Goal: Task Accomplishment & Management: Manage account settings

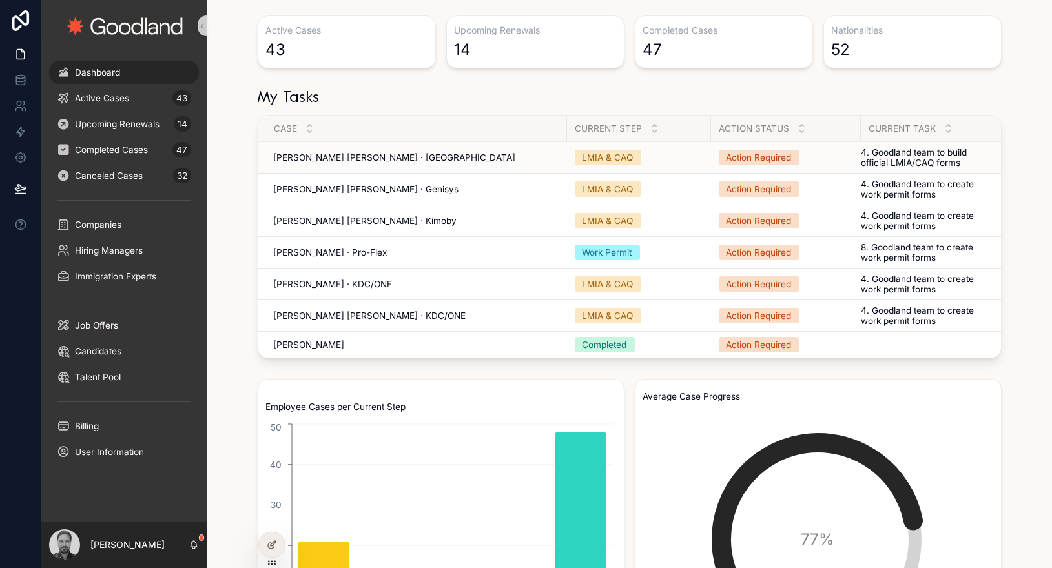
click at [510, 159] on div "Dylan Steve Grandjean · Junifia Dylan Steve Grandjean · Junifia" at bounding box center [416, 157] width 285 height 10
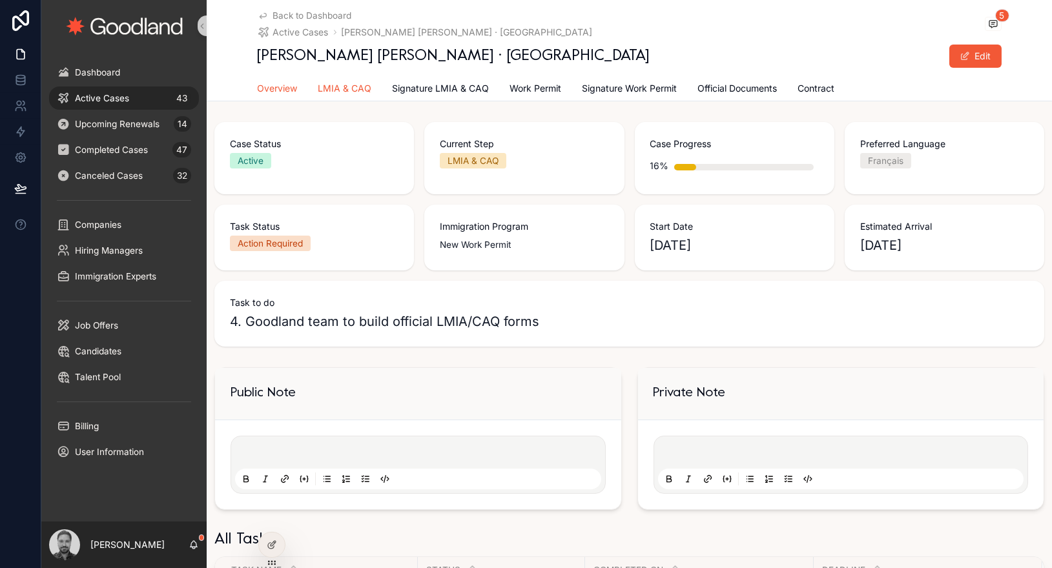
click at [349, 96] on link "LMIA & CAQ" at bounding box center [345, 90] width 54 height 26
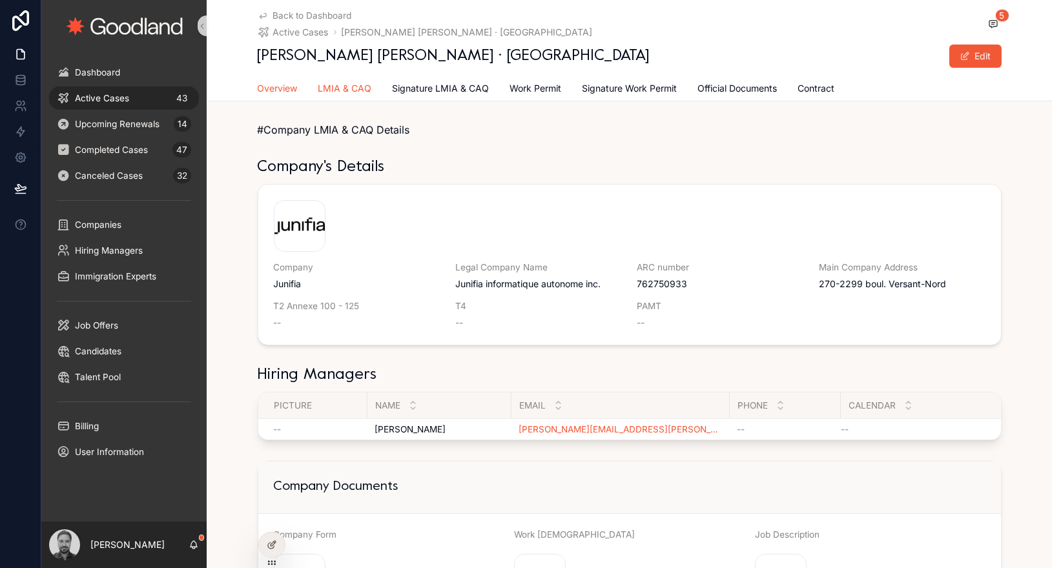
click at [283, 89] on span "Overview" at bounding box center [278, 88] width 40 height 13
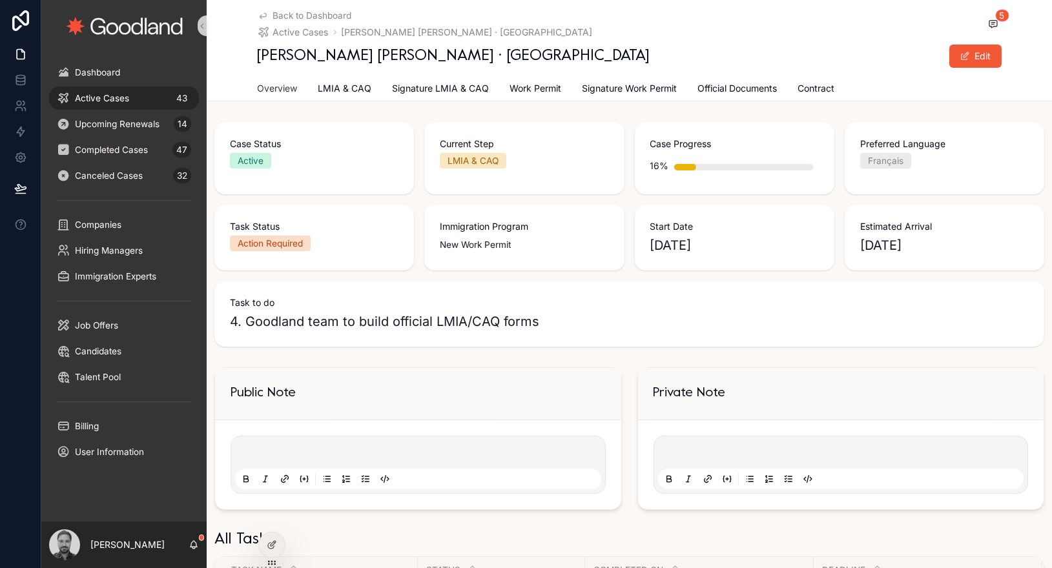
scroll to position [411, 0]
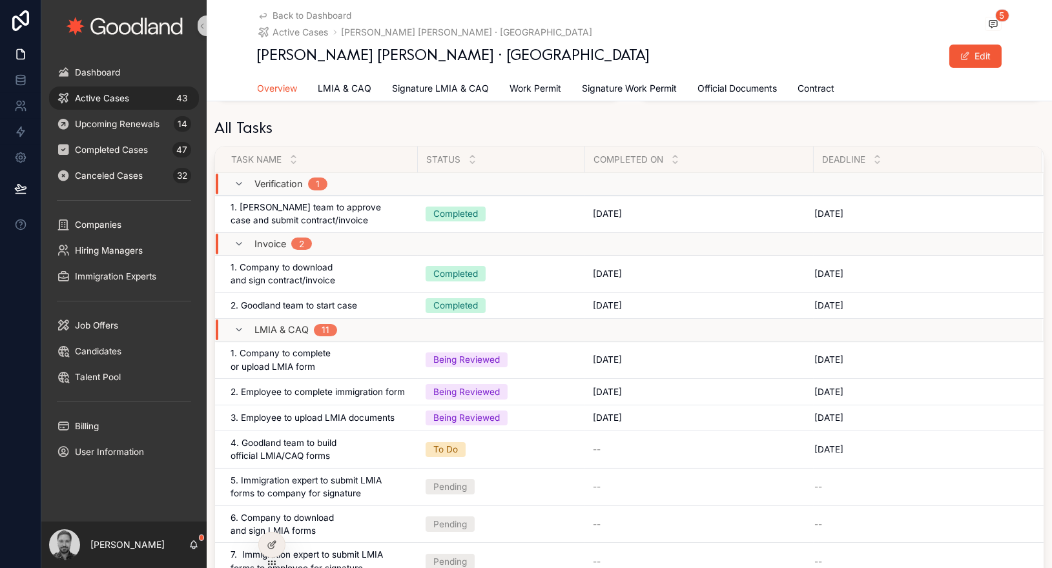
click at [277, 85] on span "Overview" at bounding box center [278, 88] width 40 height 13
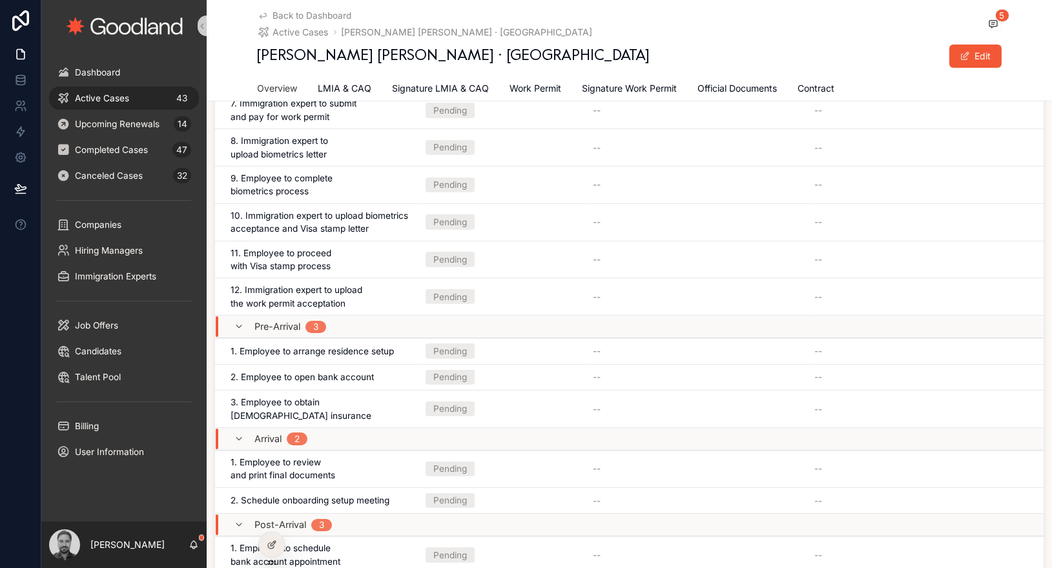
scroll to position [1543, 0]
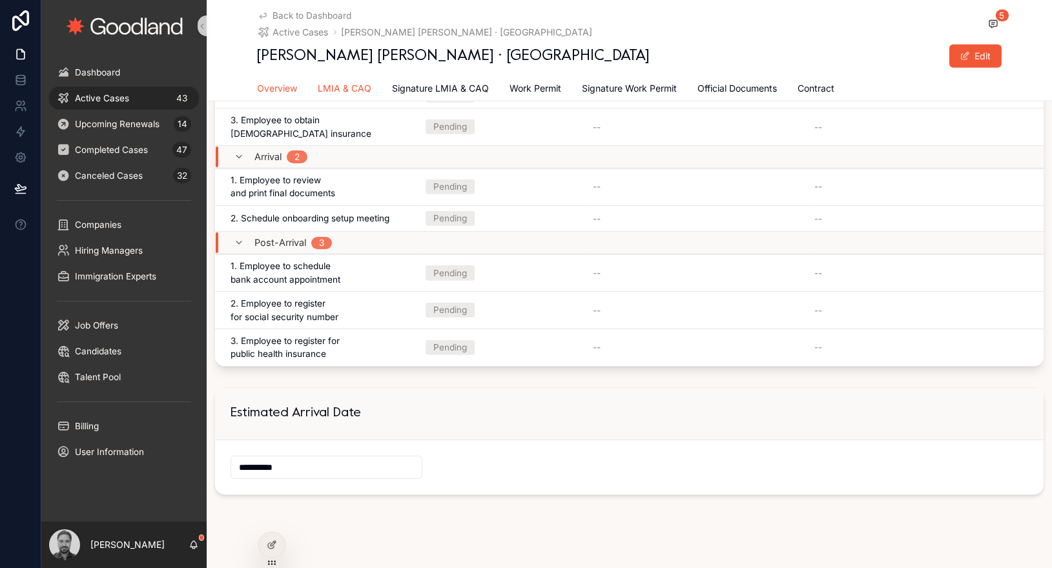
click at [347, 86] on span "LMIA & CAQ" at bounding box center [345, 88] width 54 height 13
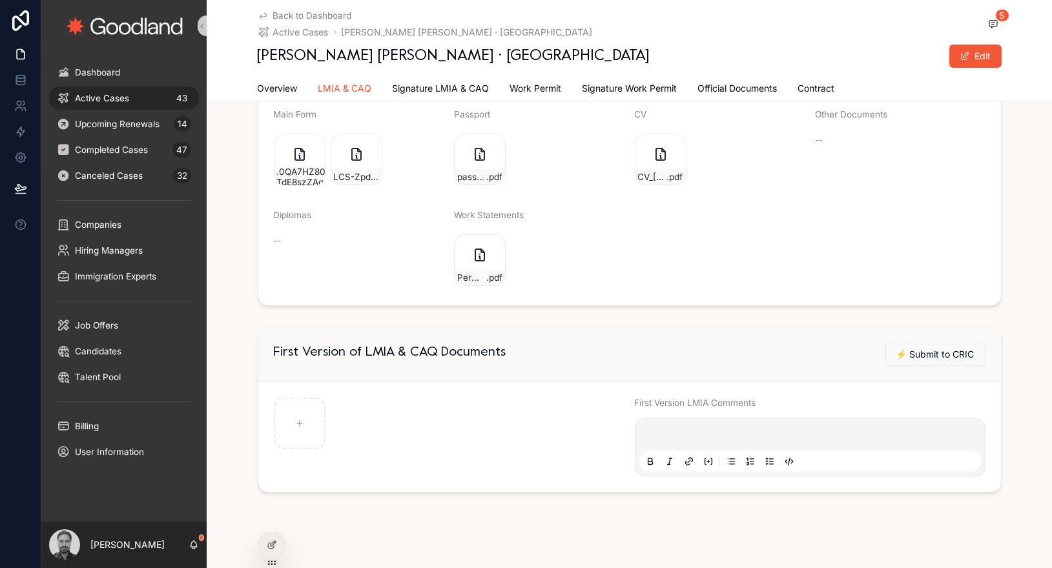
scroll to position [1194, 0]
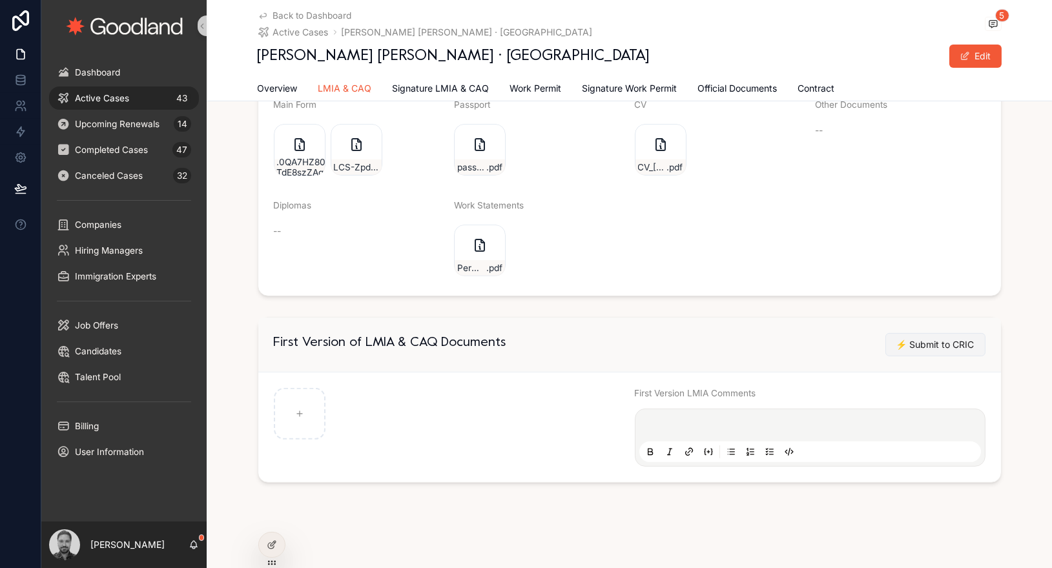
click at [947, 338] on span "⚡️ Submit to CRIC" at bounding box center [935, 344] width 78 height 13
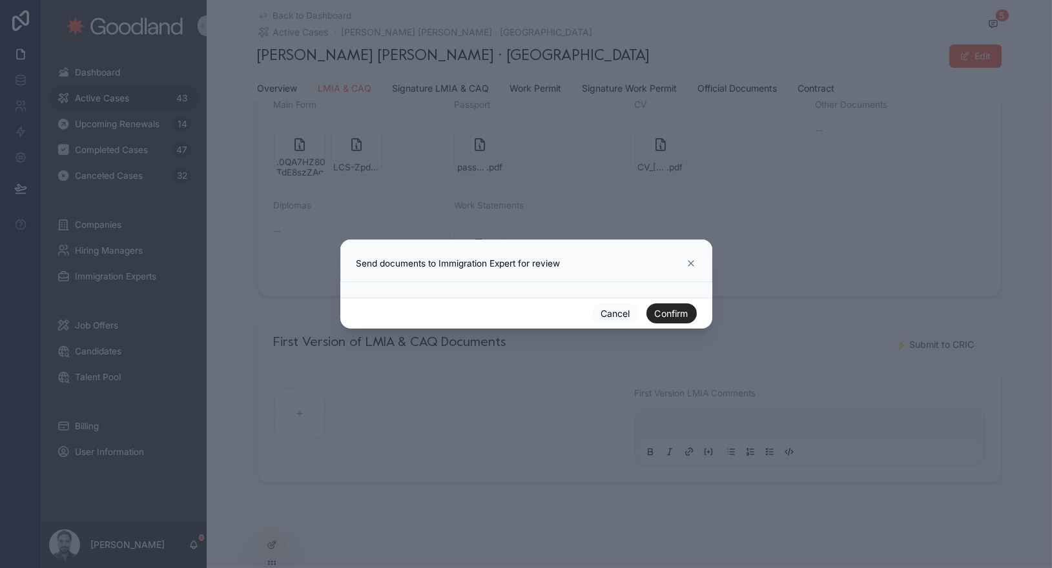
click at [675, 310] on button "Confirm" at bounding box center [671, 313] width 50 height 21
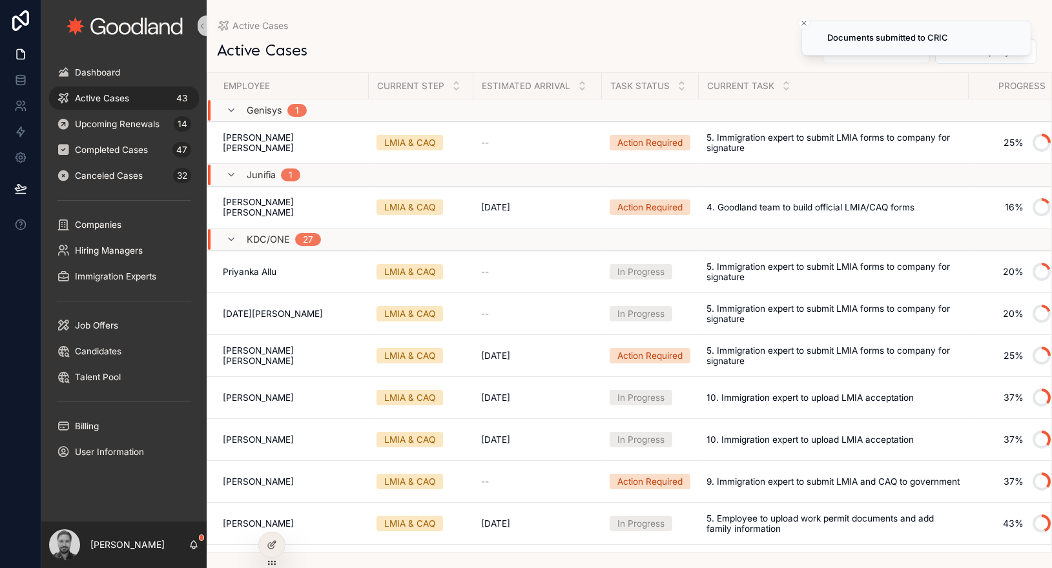
click at [108, 92] on div "Active Cases 43" at bounding box center [124, 98] width 134 height 21
click at [108, 97] on span "Active Cases" at bounding box center [102, 98] width 54 height 10
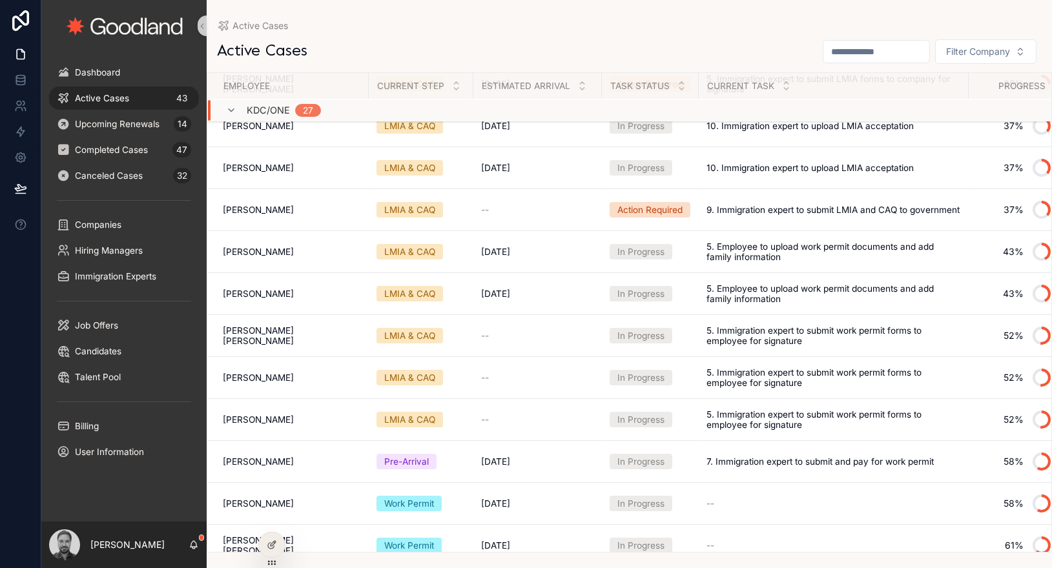
scroll to position [587, 0]
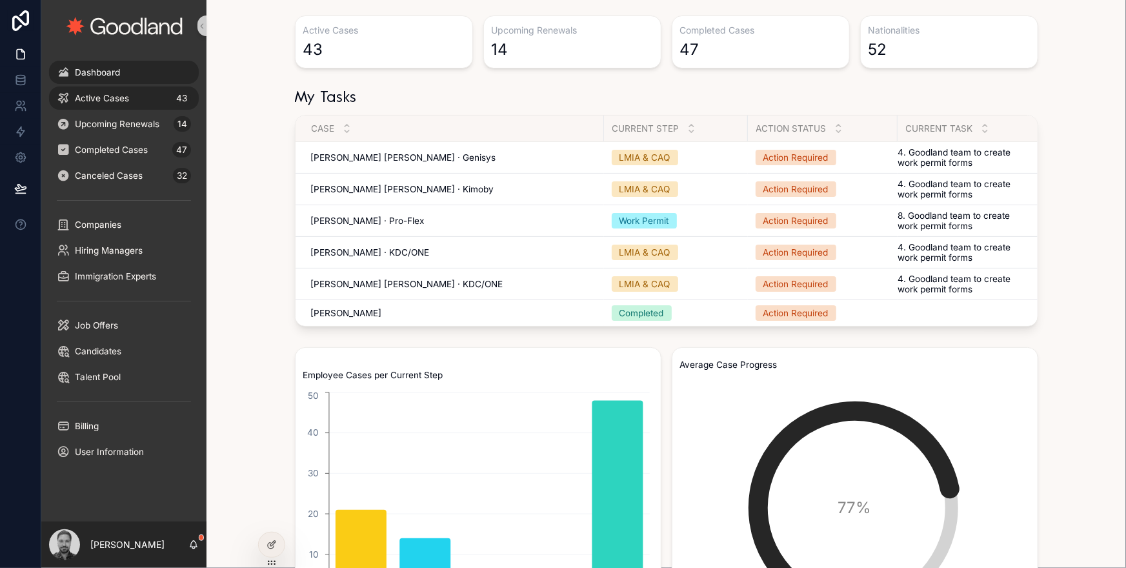
click at [127, 98] on span "Active Cases" at bounding box center [102, 98] width 54 height 10
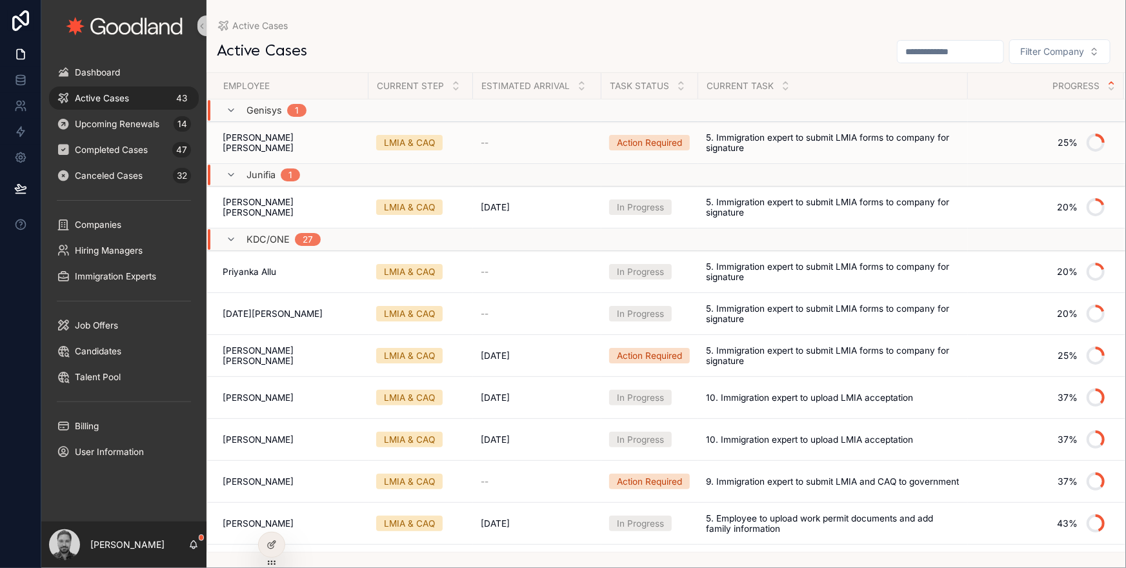
click at [421, 145] on div "LMIA & CAQ" at bounding box center [409, 142] width 51 height 13
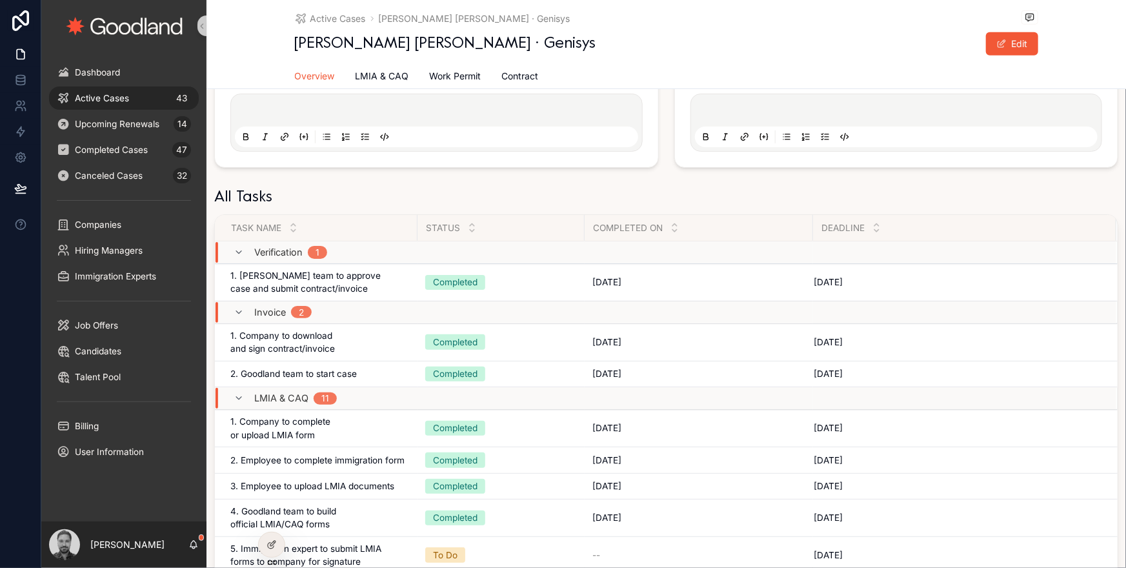
scroll to position [422, 0]
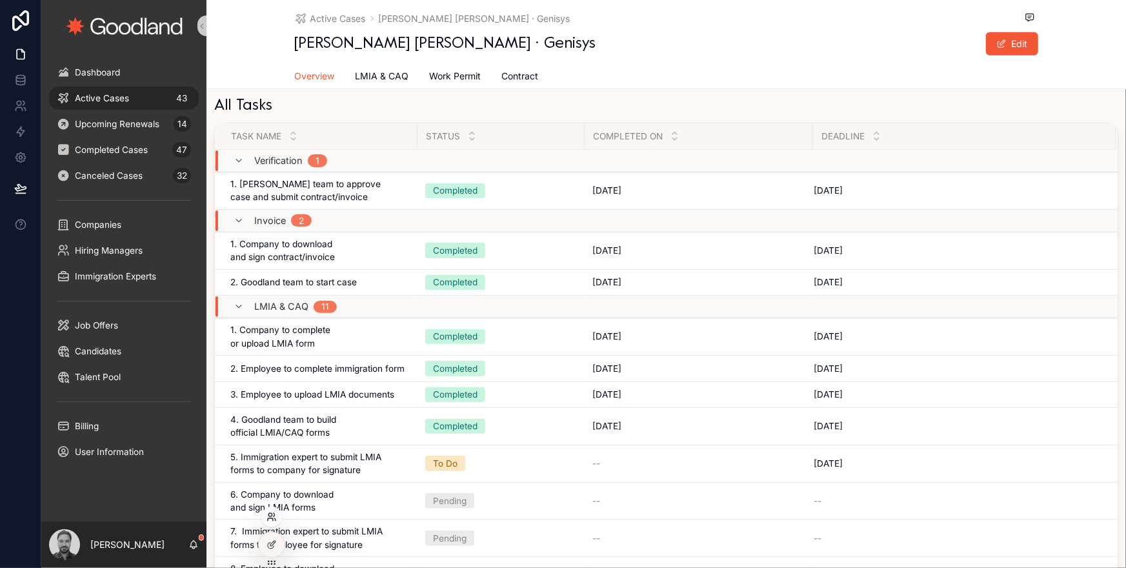
click at [270, 518] on icon at bounding box center [270, 519] width 5 height 3
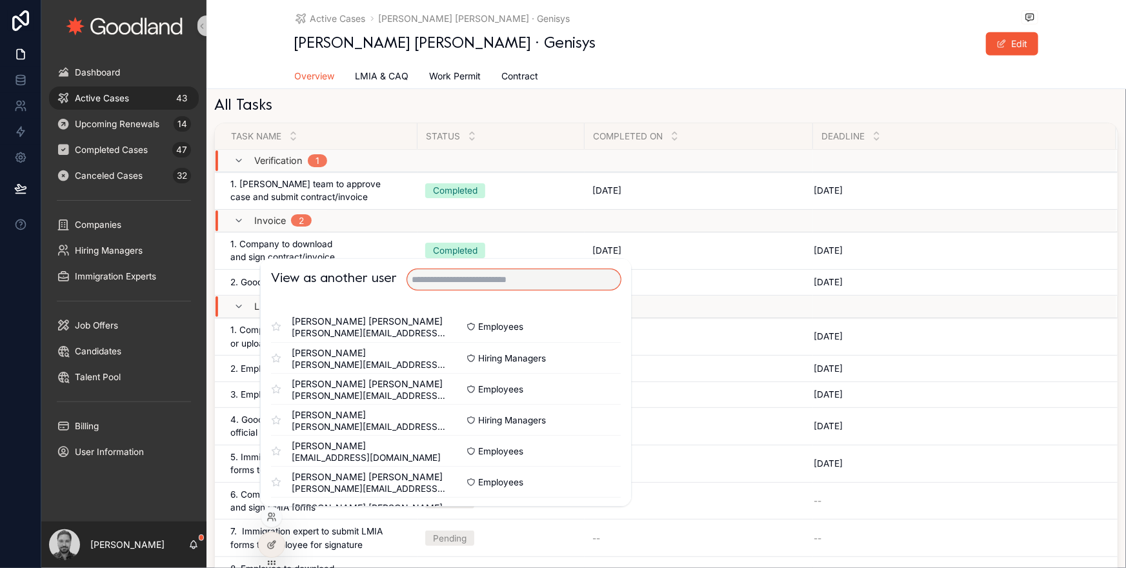
click at [425, 280] on input "text" at bounding box center [514, 280] width 214 height 21
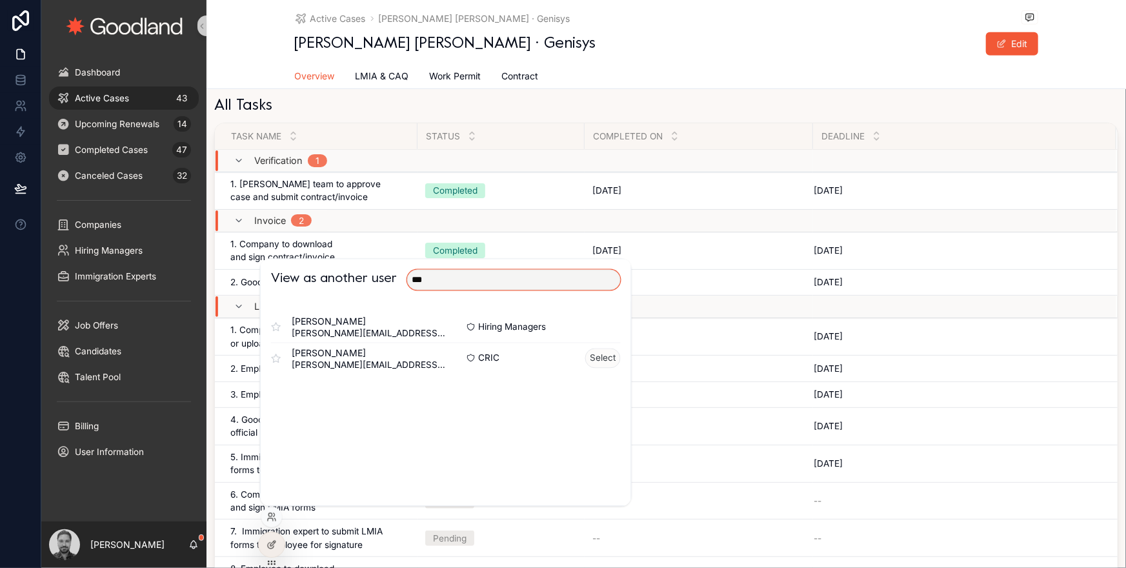
type input "***"
click at [615, 362] on button "Select" at bounding box center [603, 359] width 36 height 20
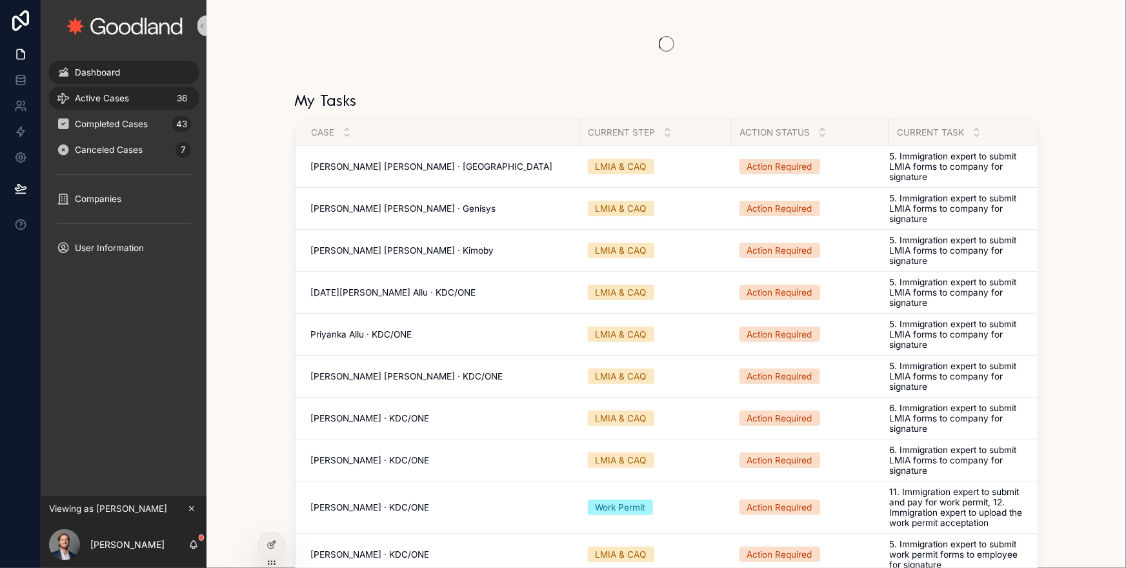
click at [170, 98] on div "Active Cases 36" at bounding box center [124, 98] width 134 height 21
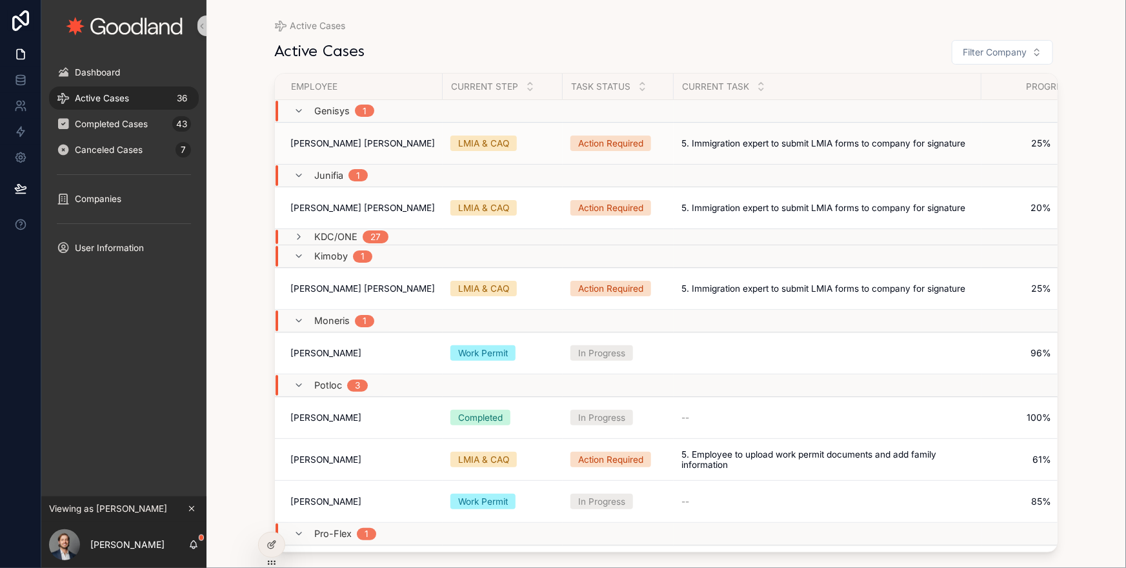
click at [346, 153] on td "[PERSON_NAME] [PERSON_NAME] [PERSON_NAME]" at bounding box center [359, 143] width 168 height 42
click at [345, 147] on strong "[PERSON_NAME] [PERSON_NAME]" at bounding box center [362, 143] width 145 height 10
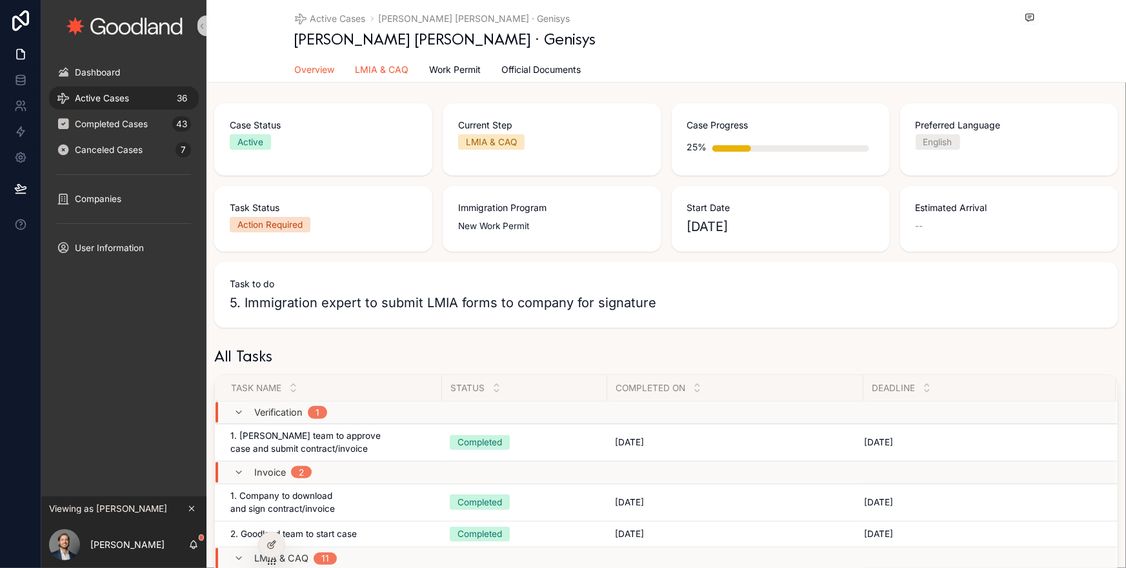
click at [398, 72] on span "LMIA & CAQ" at bounding box center [383, 69] width 54 height 13
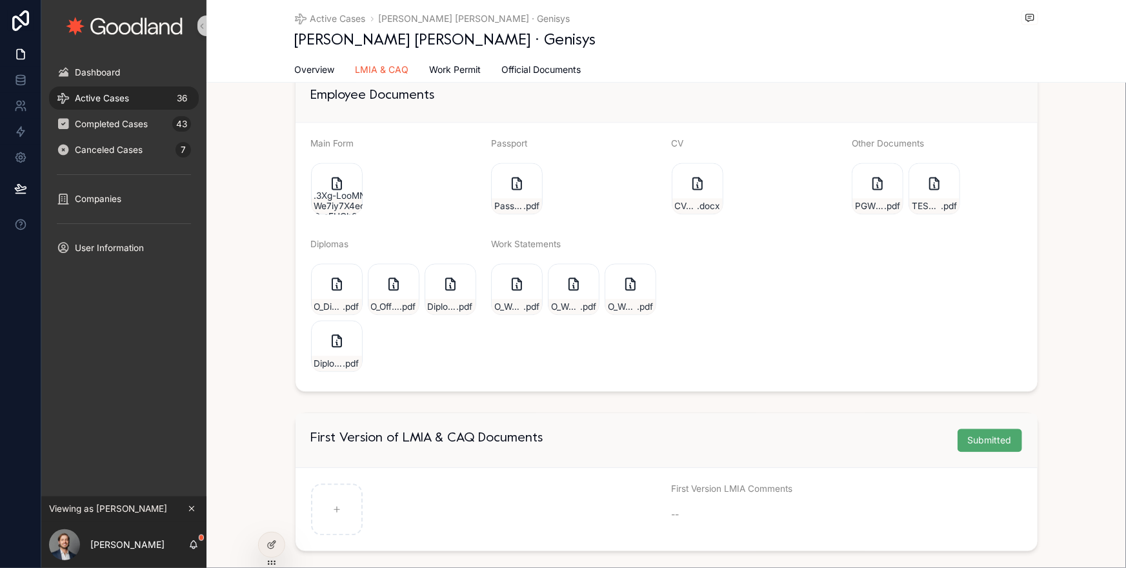
scroll to position [1399, 0]
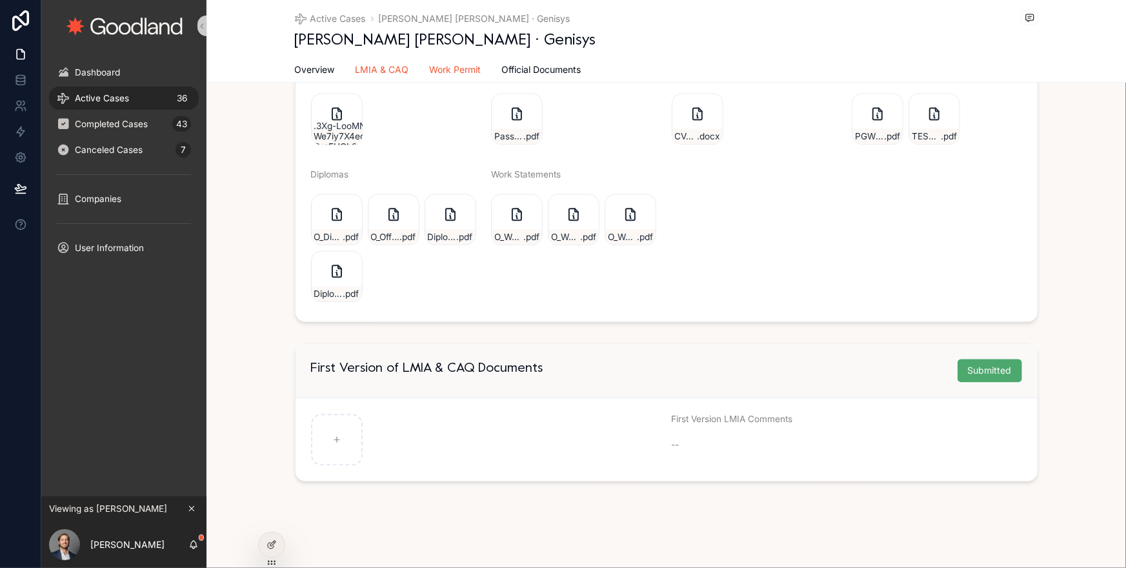
click at [438, 76] on span "Work Permit" at bounding box center [456, 69] width 52 height 13
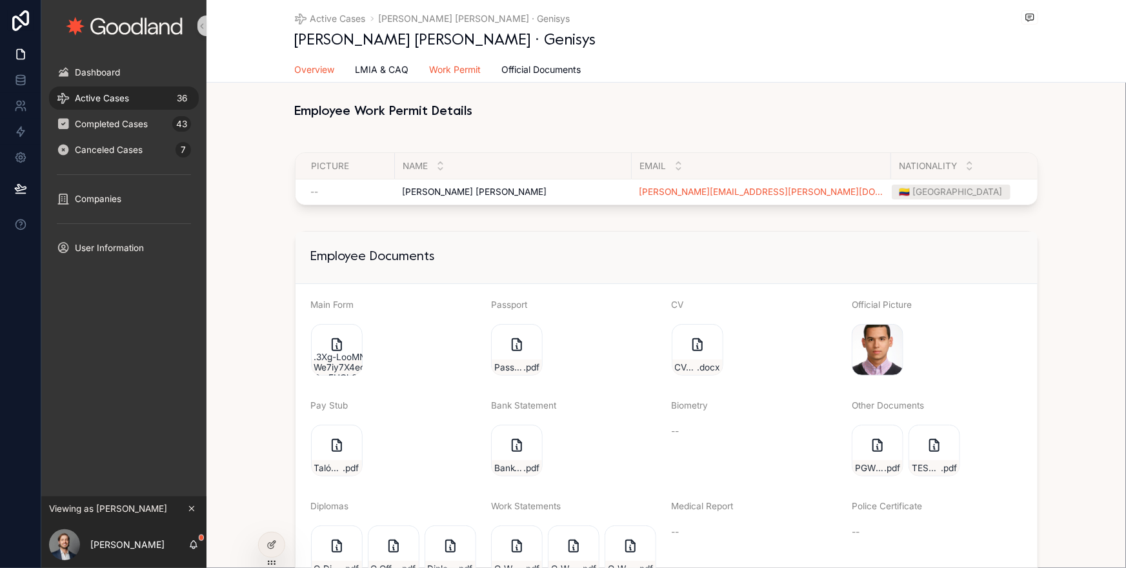
click at [329, 70] on span "Overview" at bounding box center [315, 69] width 40 height 13
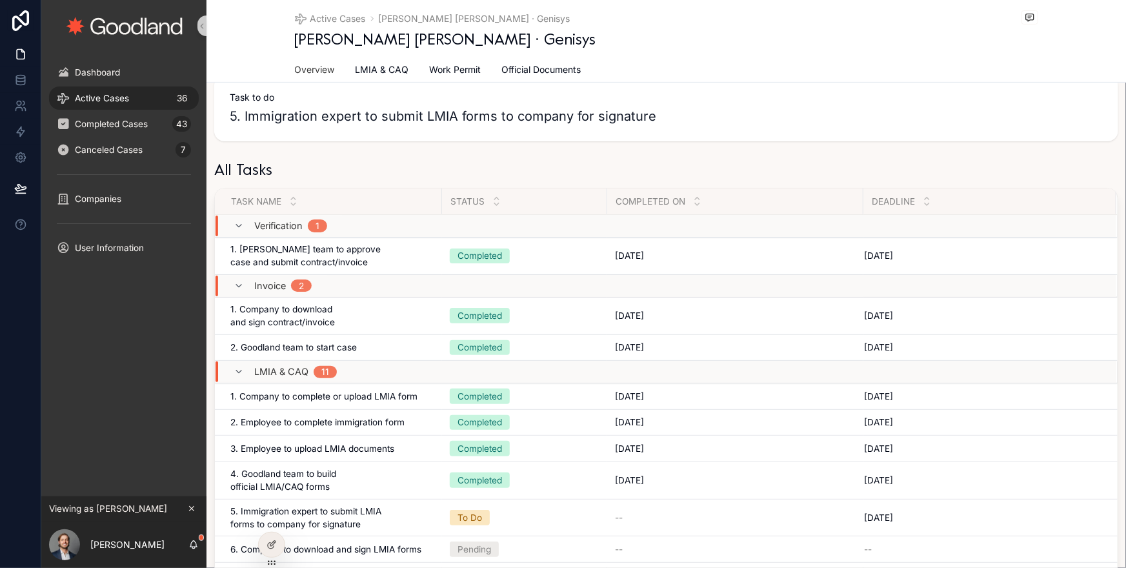
scroll to position [239, 0]
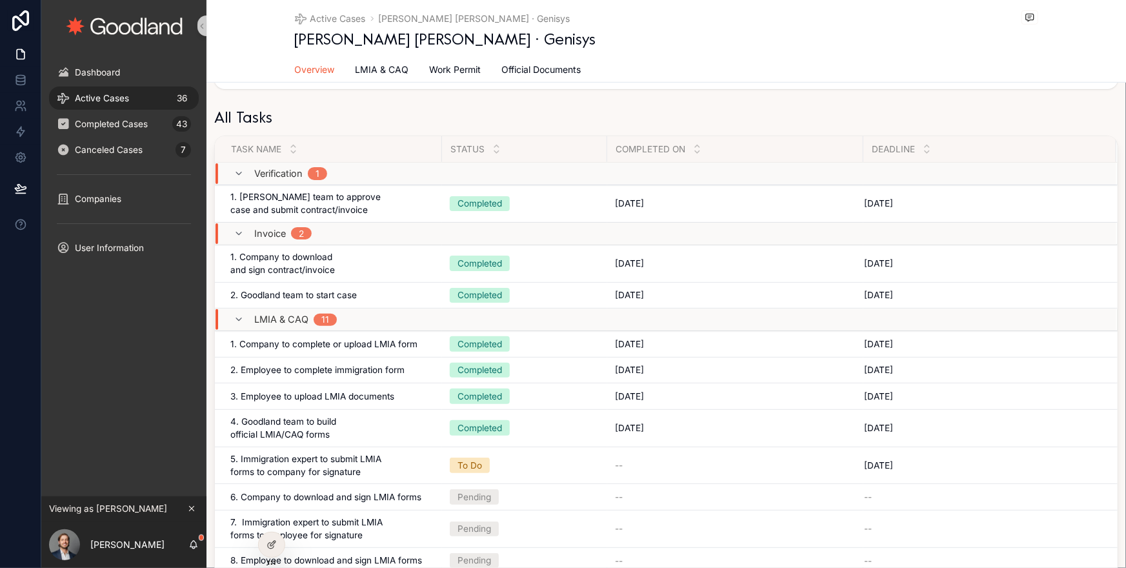
click at [141, 100] on div "Active Cases 36" at bounding box center [124, 98] width 134 height 21
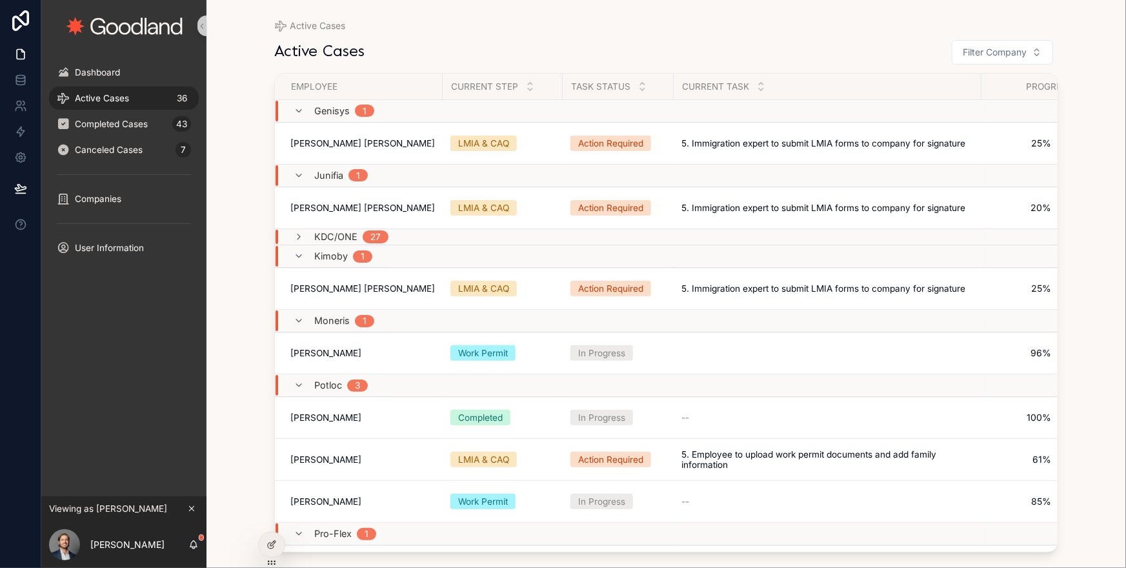
click at [194, 505] on icon "scrollable content" at bounding box center [191, 508] width 9 height 9
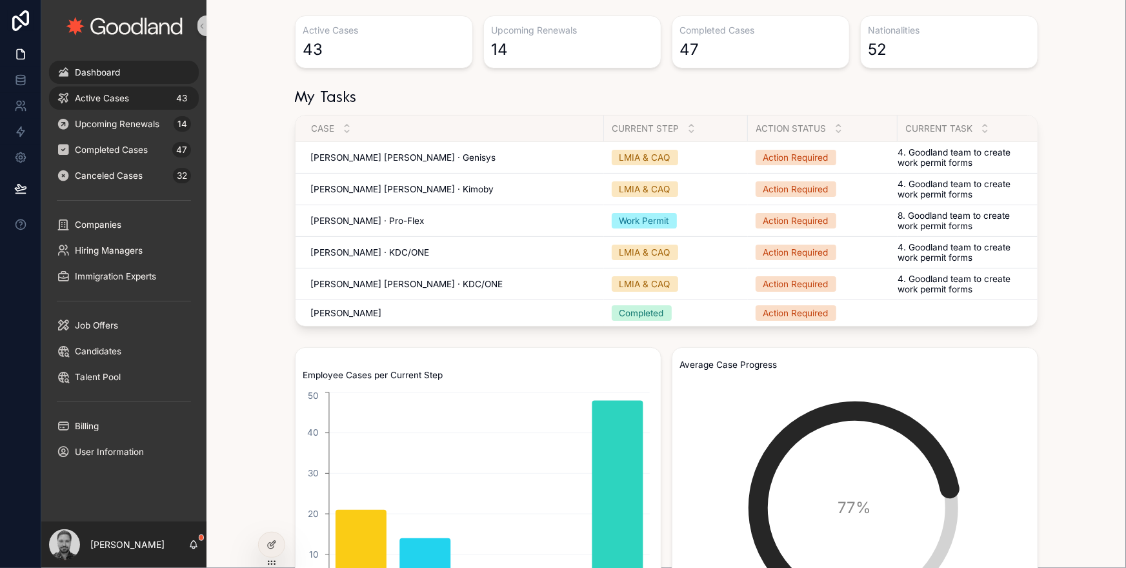
click at [106, 97] on span "Active Cases" at bounding box center [102, 98] width 54 height 10
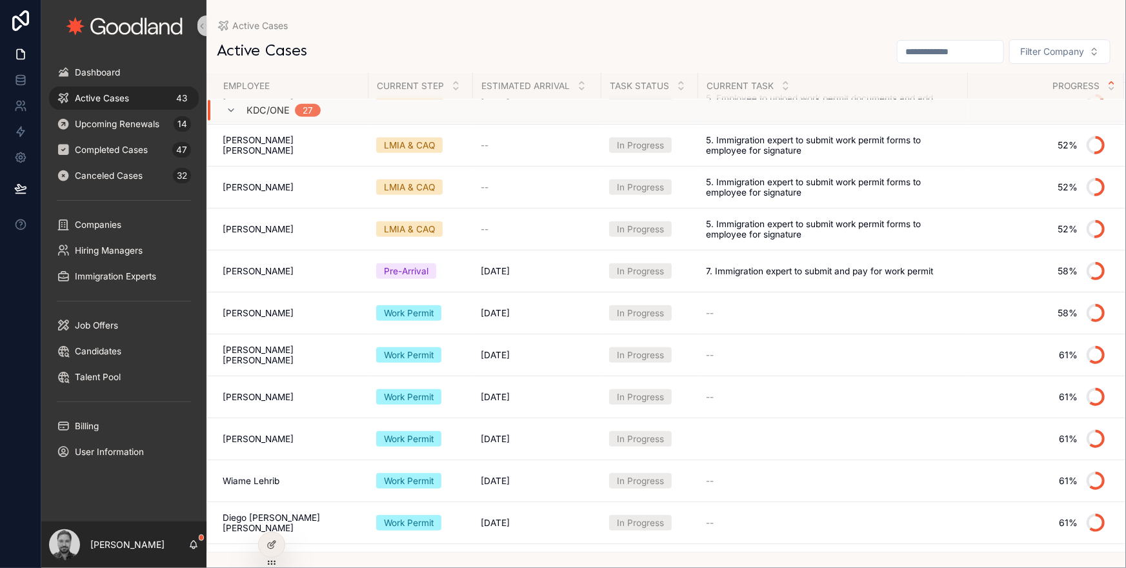
scroll to position [615, 0]
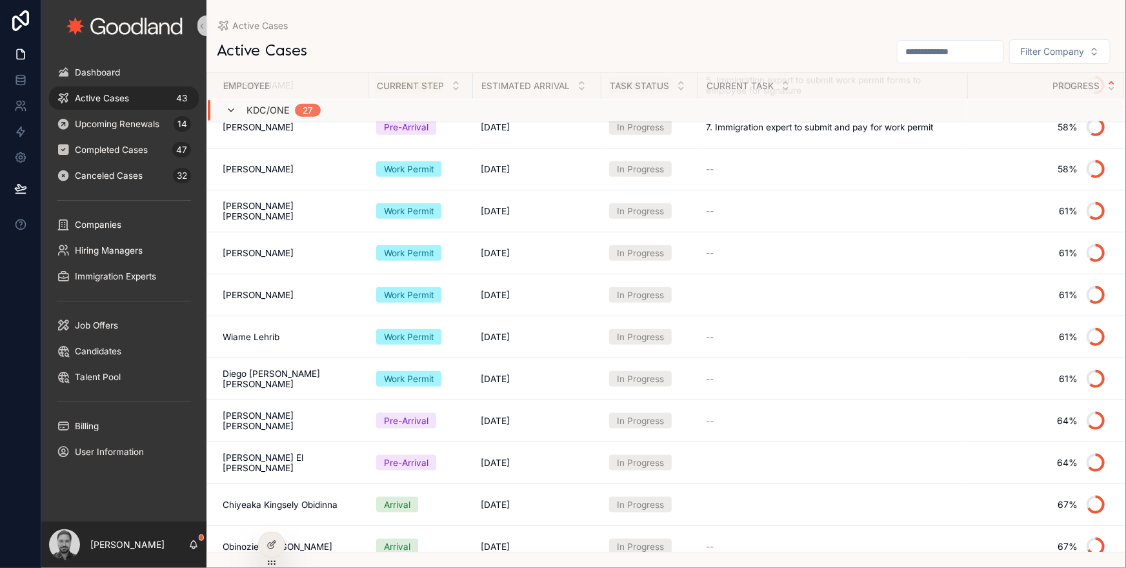
click at [230, 107] on icon "scrollable content" at bounding box center [231, 110] width 10 height 10
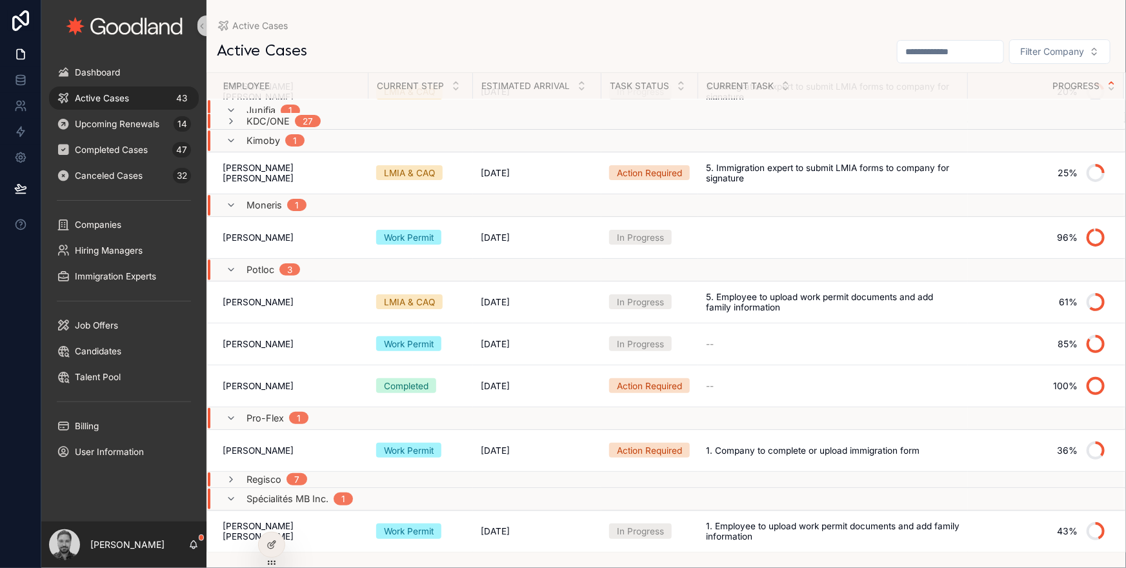
scroll to position [114, 0]
click at [229, 141] on icon "scrollable content" at bounding box center [231, 142] width 10 height 10
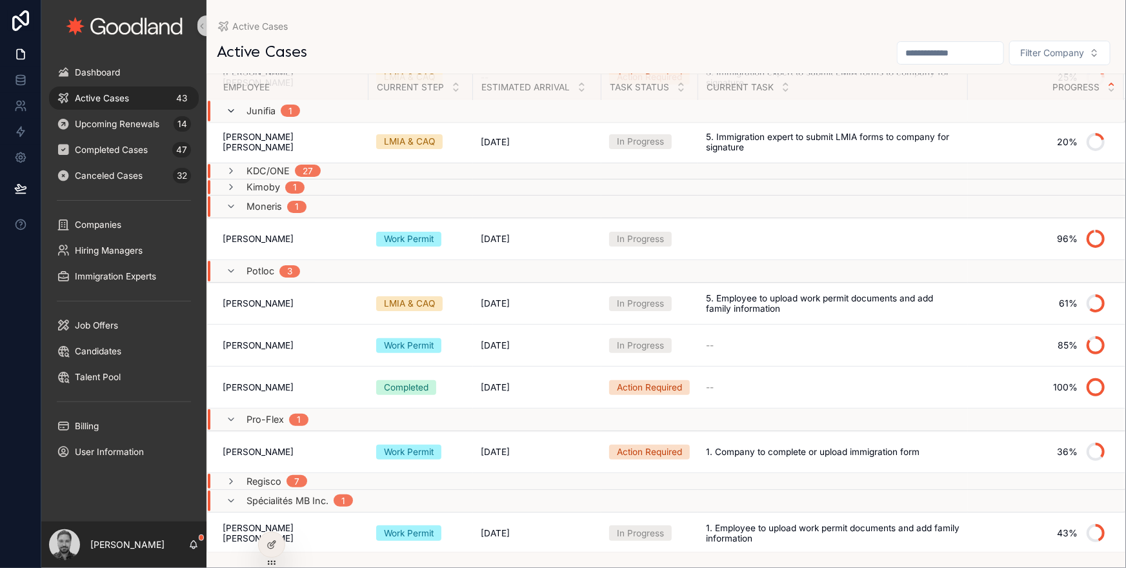
click at [232, 110] on icon "scrollable content" at bounding box center [231, 111] width 10 height 10
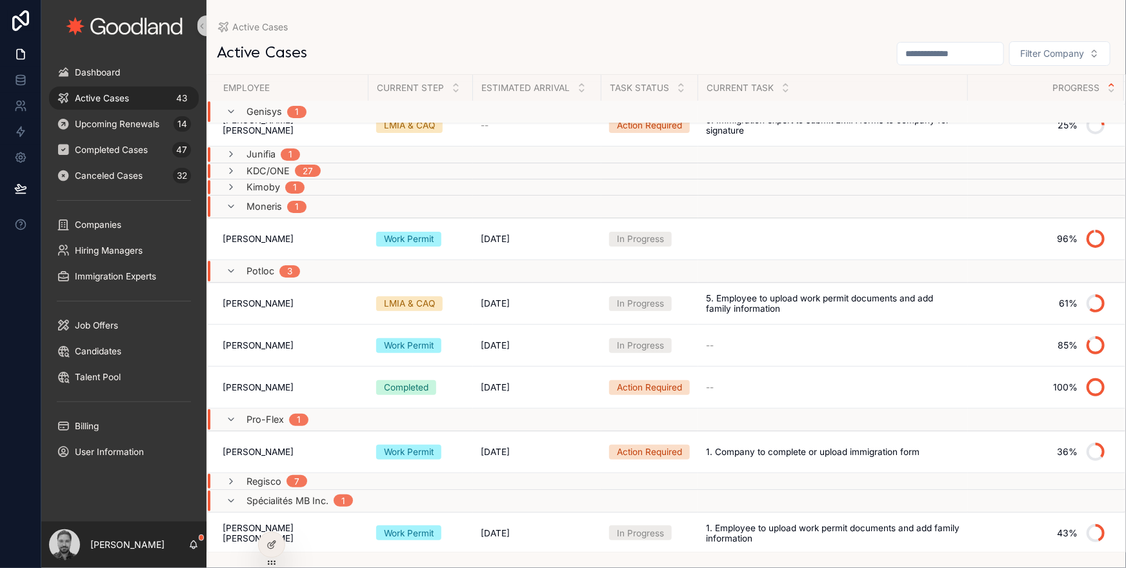
scroll to position [0, 0]
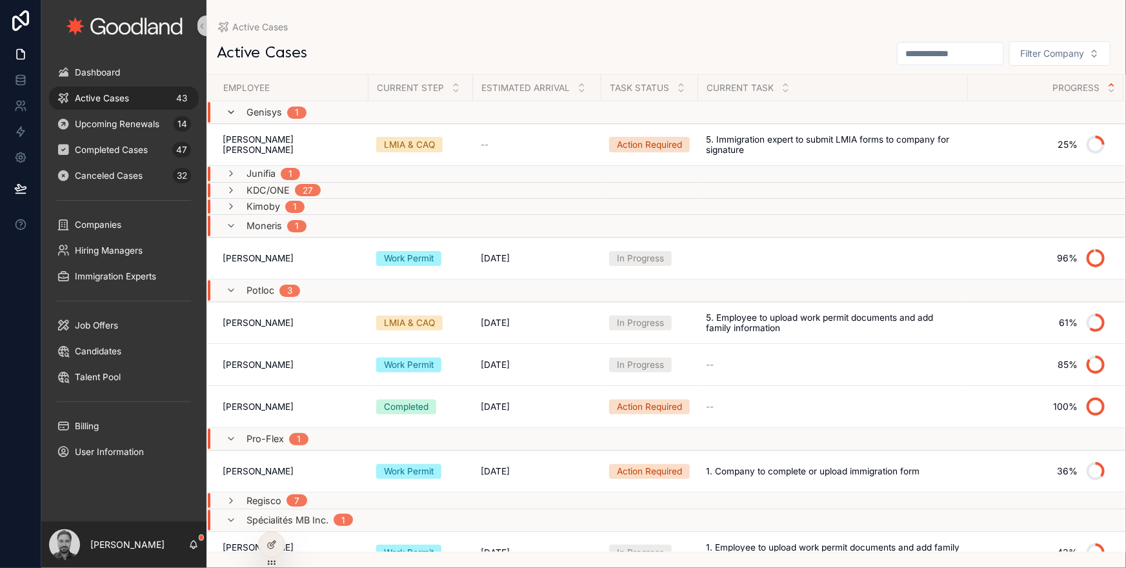
click at [230, 111] on icon "scrollable content" at bounding box center [231, 112] width 10 height 10
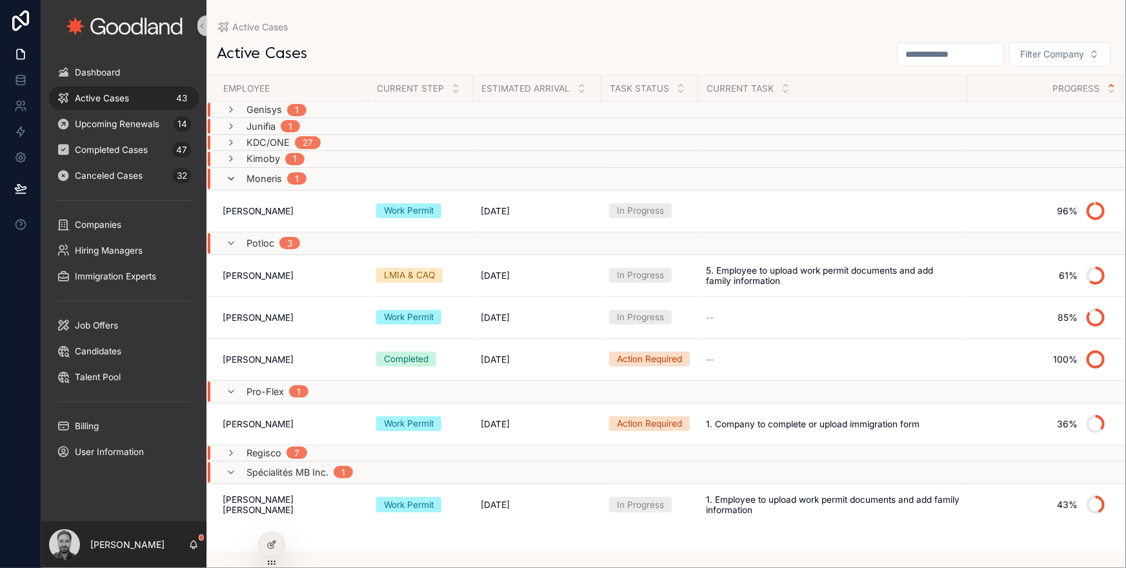
click at [232, 176] on icon "scrollable content" at bounding box center [231, 179] width 10 height 10
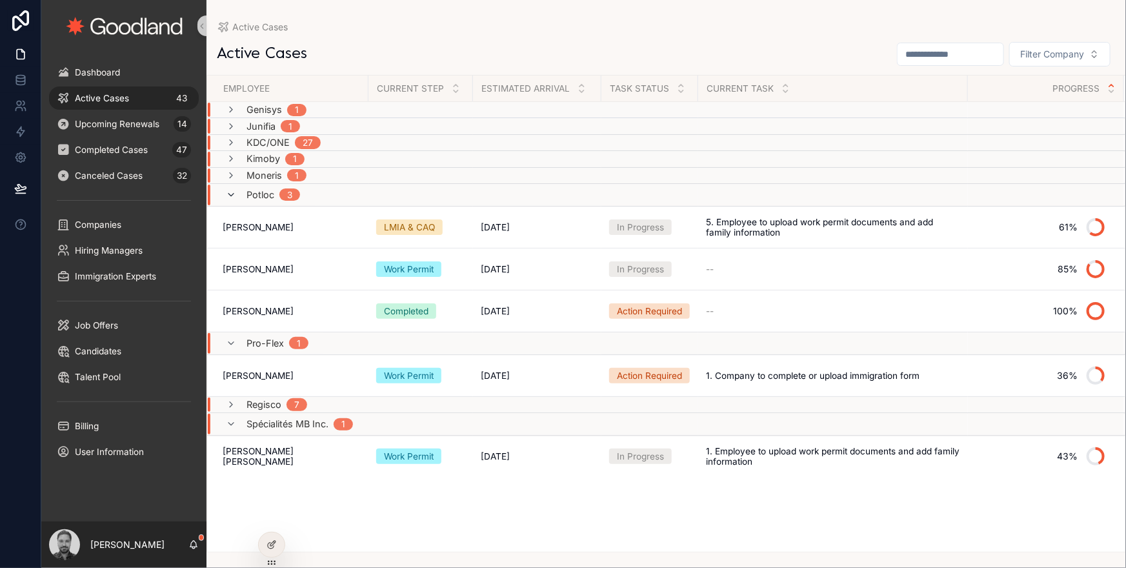
click at [232, 196] on icon "scrollable content" at bounding box center [231, 195] width 10 height 10
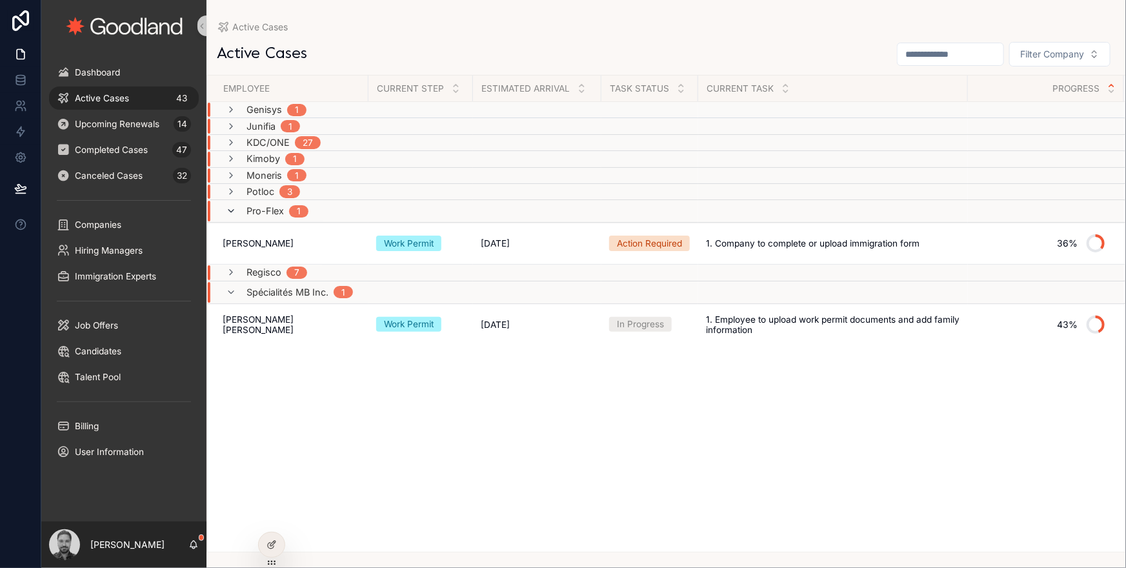
click at [233, 210] on icon "scrollable content" at bounding box center [231, 211] width 10 height 10
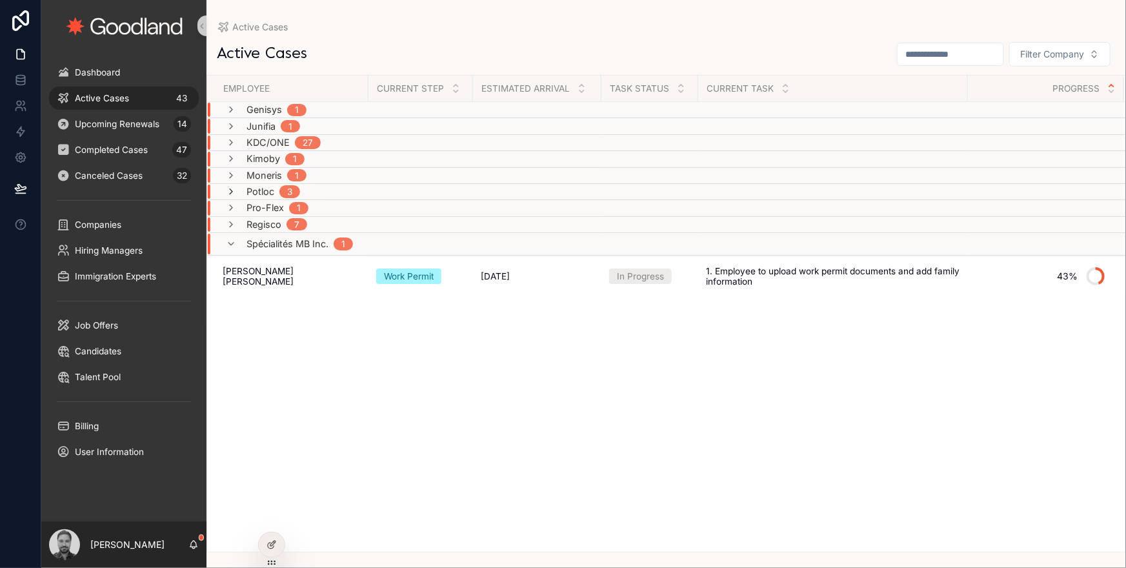
click at [234, 188] on icon "scrollable content" at bounding box center [231, 192] width 10 height 10
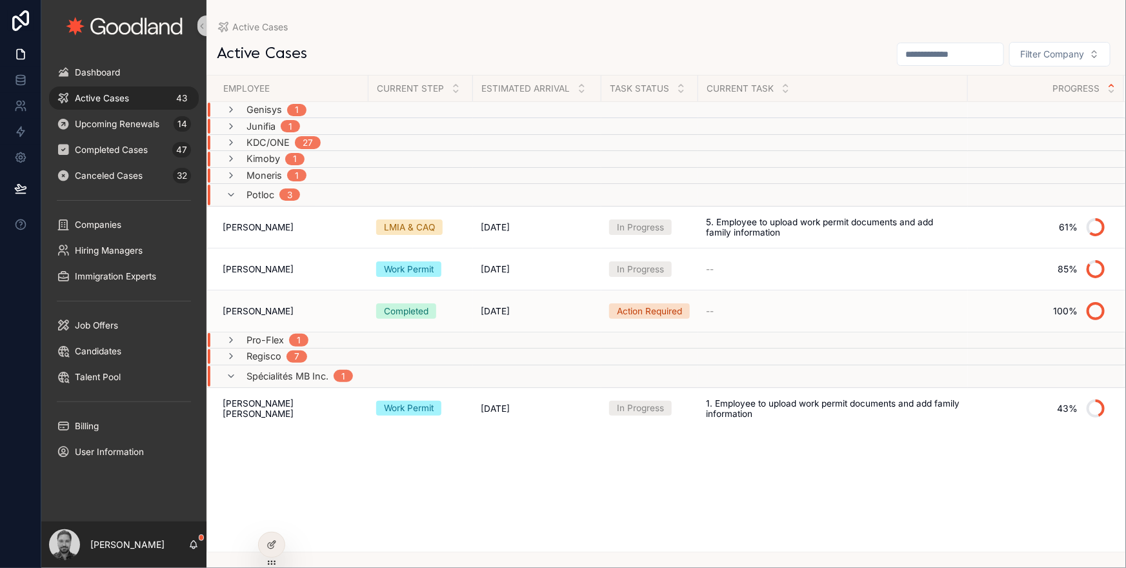
click at [389, 313] on div "Completed" at bounding box center [406, 311] width 45 height 13
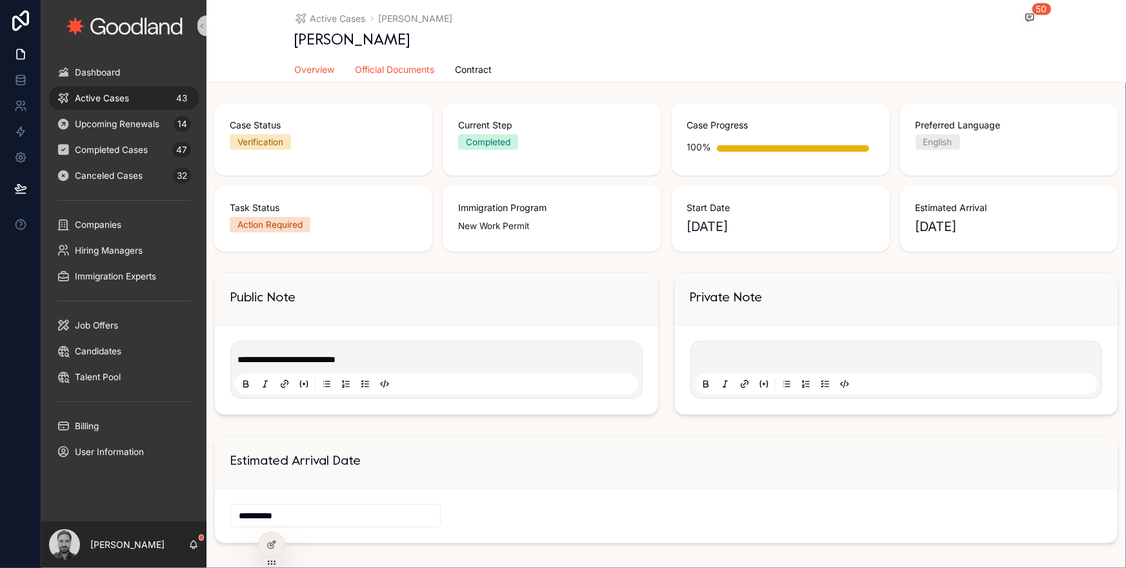
click at [429, 69] on span "Official Documents" at bounding box center [395, 69] width 79 height 13
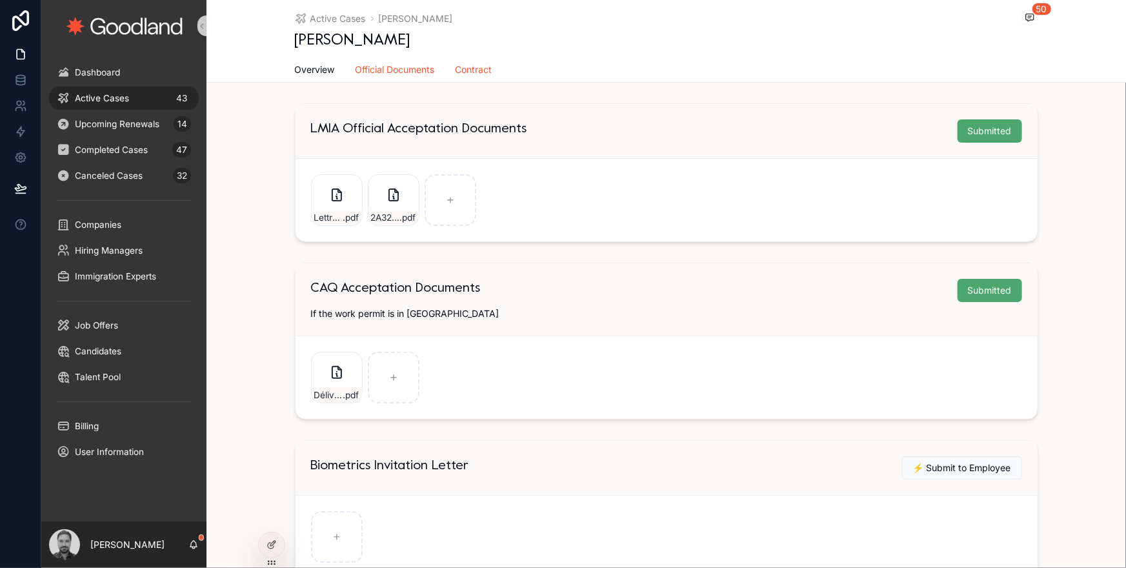
click at [474, 65] on span "Contract" at bounding box center [474, 69] width 37 height 13
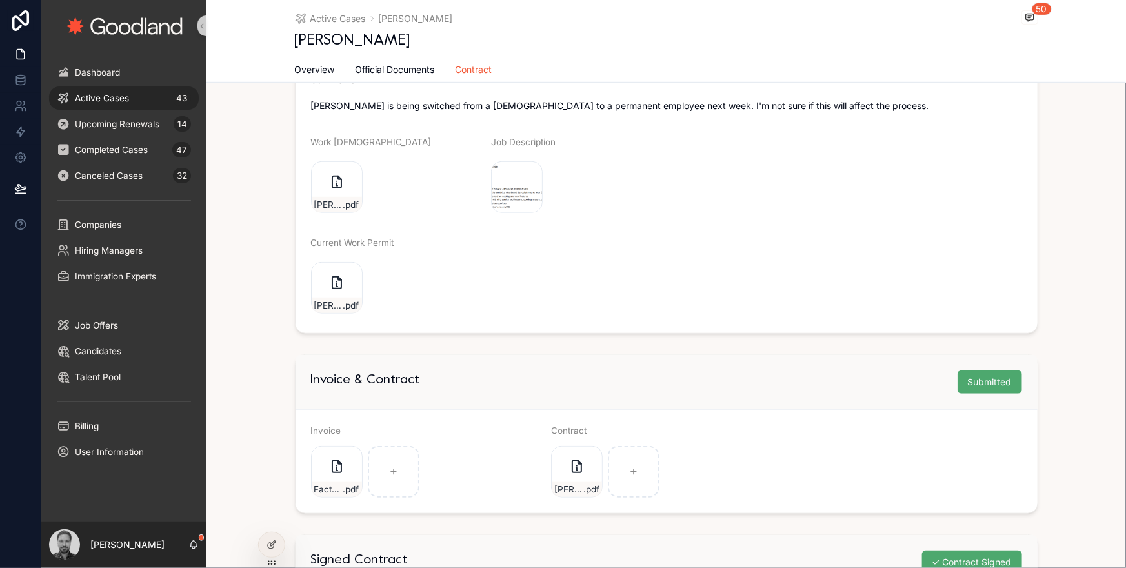
scroll to position [662, 0]
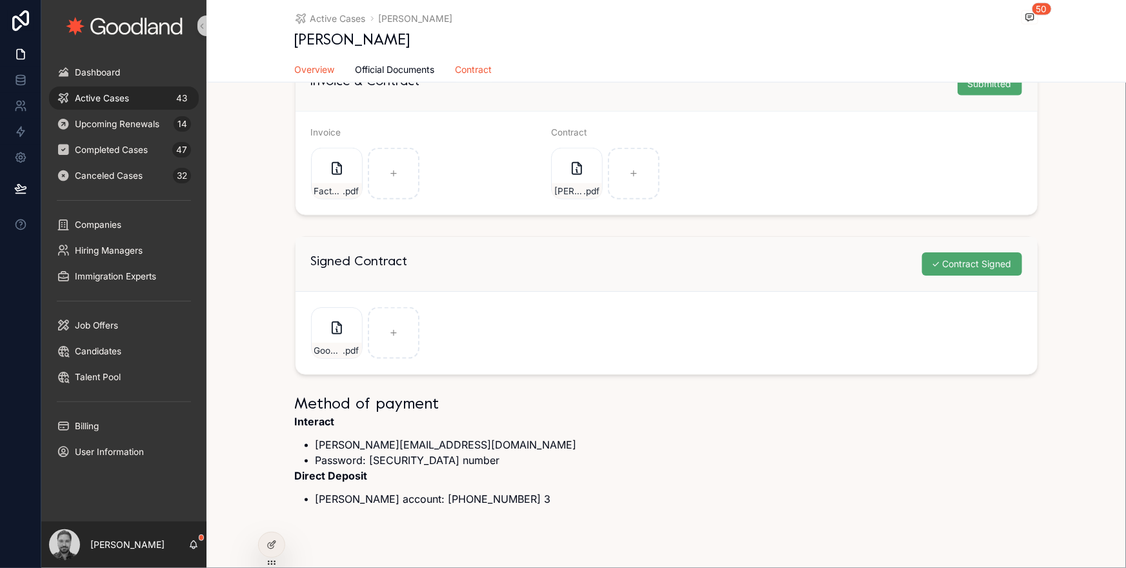
click at [332, 72] on span "Overview" at bounding box center [315, 69] width 40 height 13
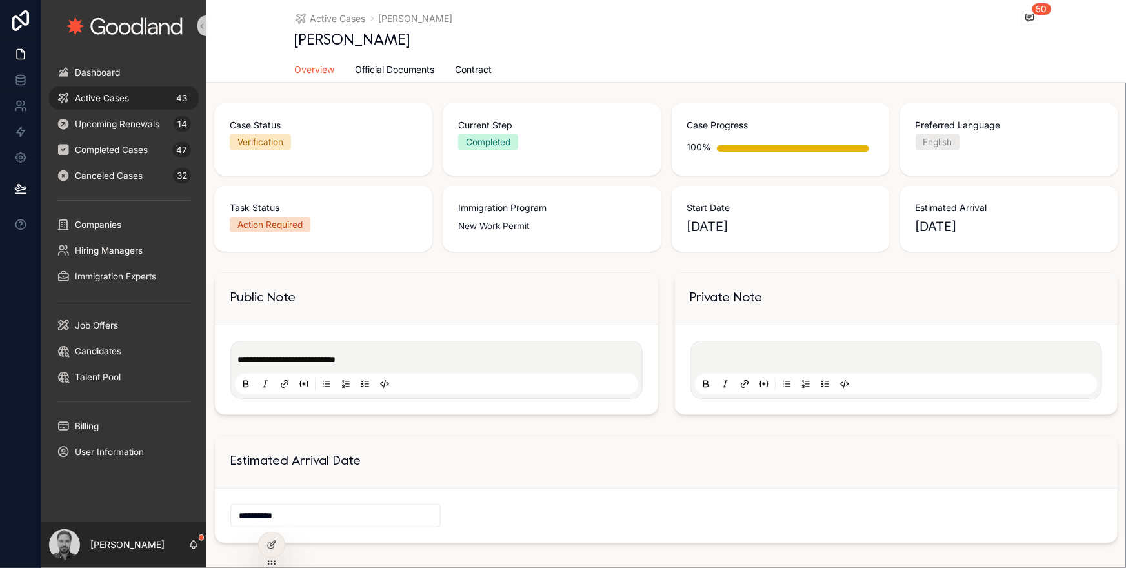
click at [155, 100] on div "Active Cases 43" at bounding box center [124, 98] width 134 height 21
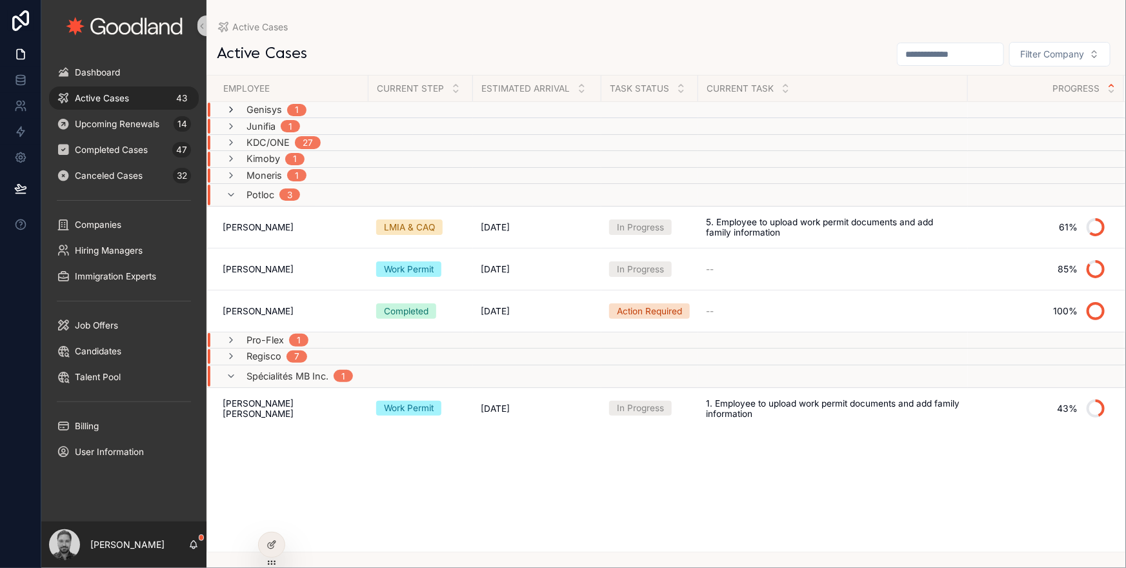
click at [232, 108] on icon "scrollable content" at bounding box center [231, 110] width 10 height 10
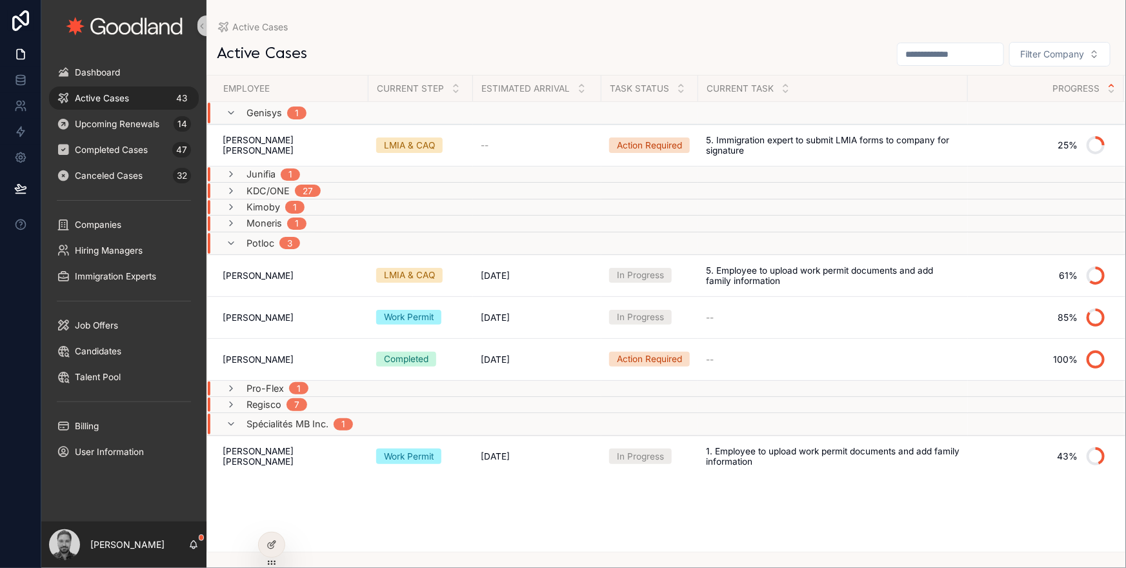
click at [249, 174] on span "Junifia" at bounding box center [261, 174] width 29 height 10
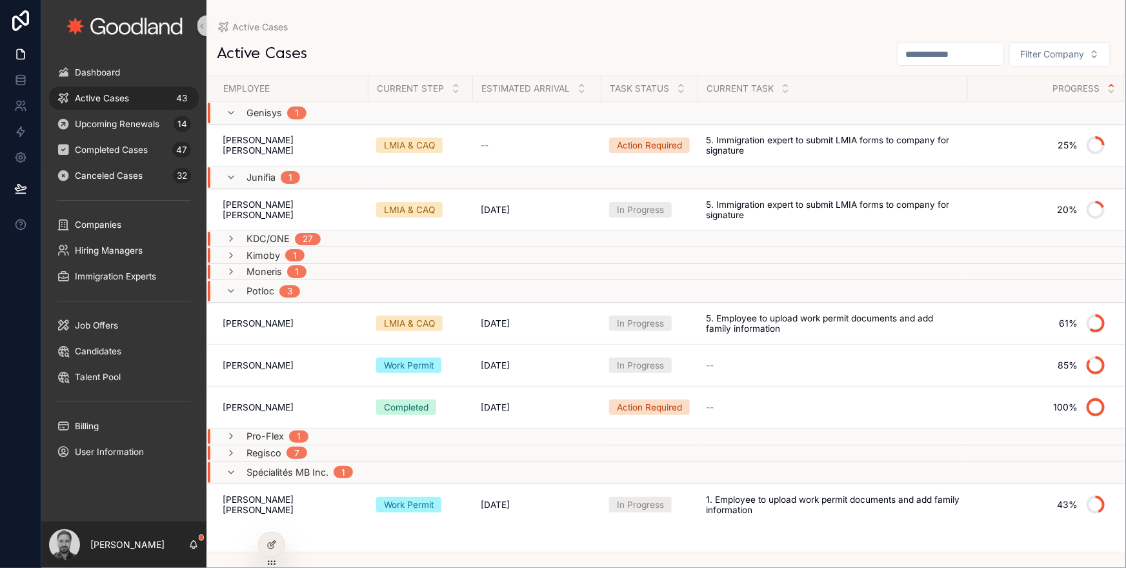
click at [316, 232] on div "KDC/ONE 27" at bounding box center [284, 239] width 74 height 14
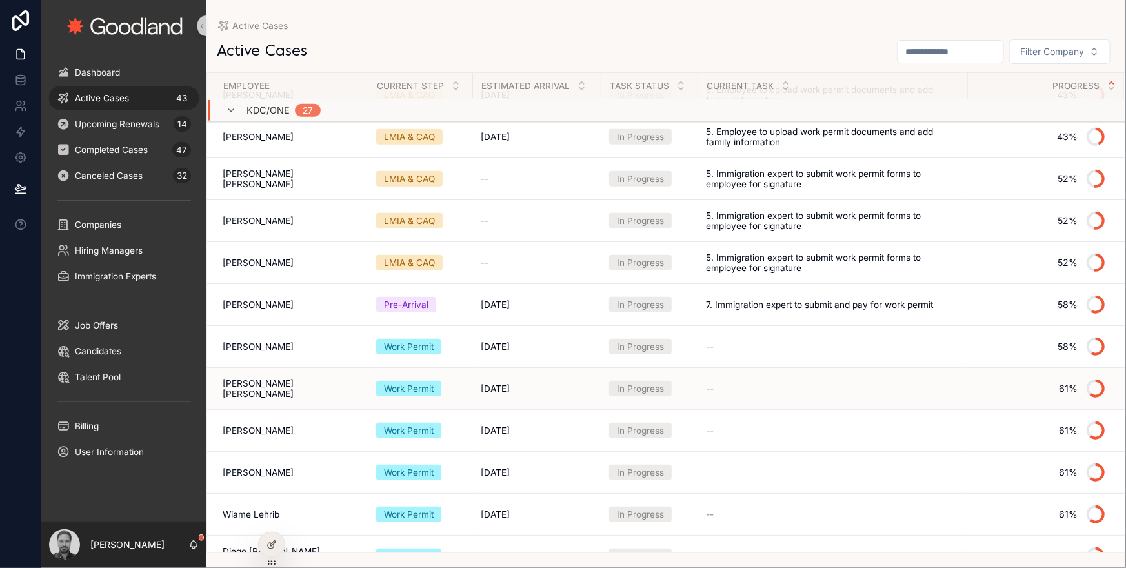
scroll to position [447, 0]
click at [790, 383] on div "--" at bounding box center [833, 388] width 254 height 10
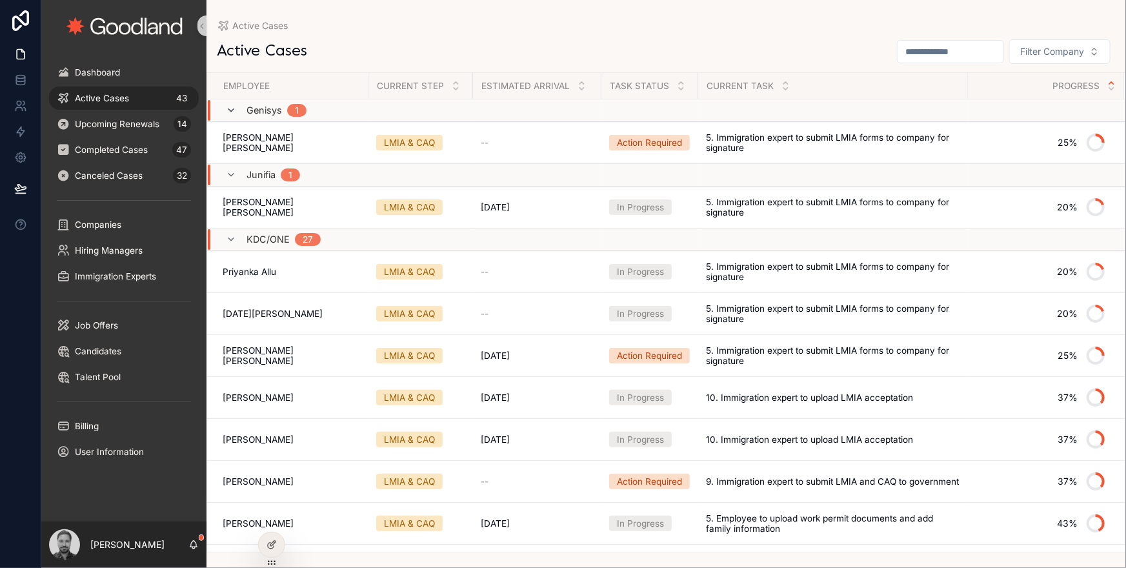
click at [229, 112] on icon "scrollable content" at bounding box center [231, 110] width 10 height 10
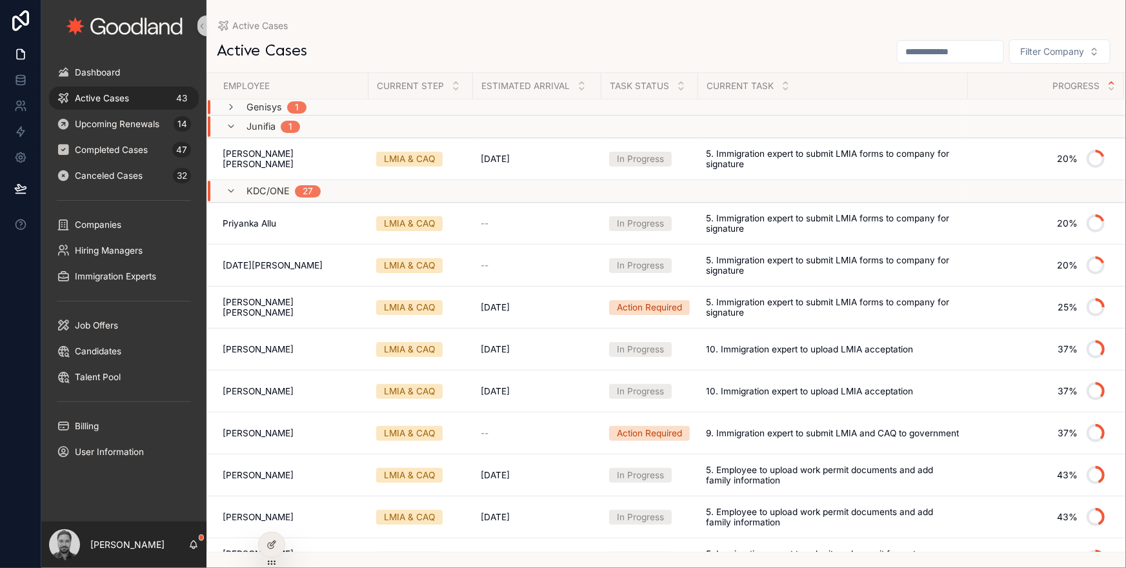
click at [230, 132] on div "Junifia 1" at bounding box center [263, 126] width 74 height 21
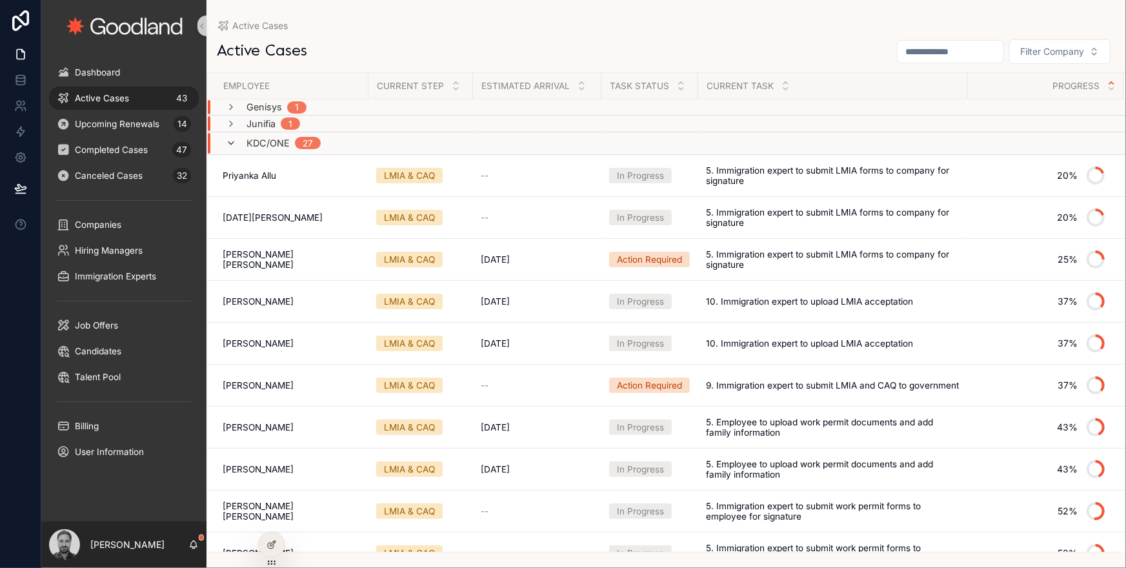
click at [232, 145] on icon "scrollable content" at bounding box center [231, 143] width 10 height 10
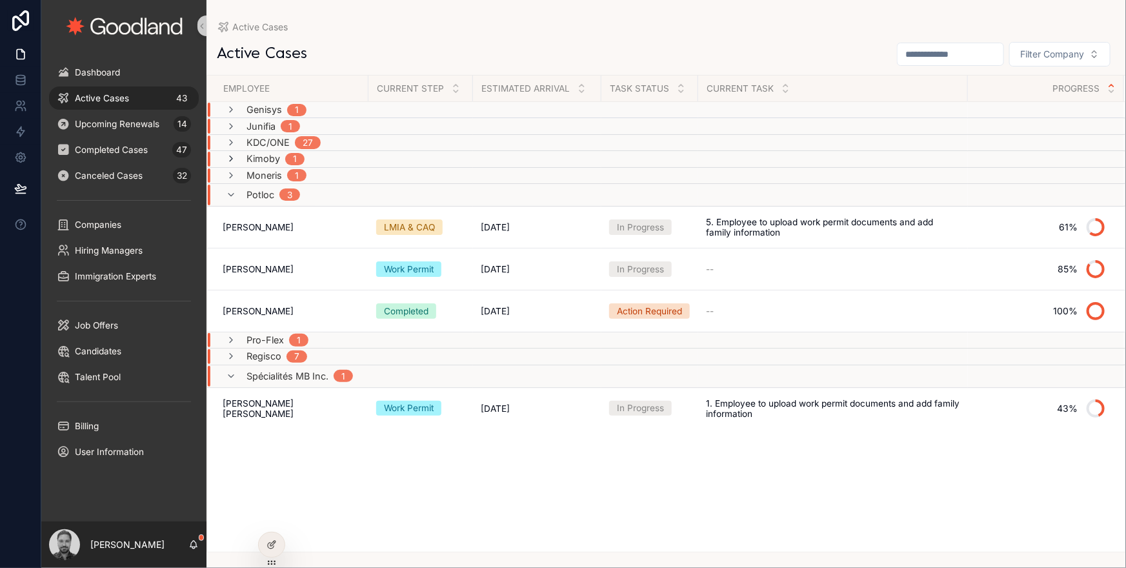
click at [232, 154] on icon "scrollable content" at bounding box center [231, 159] width 10 height 10
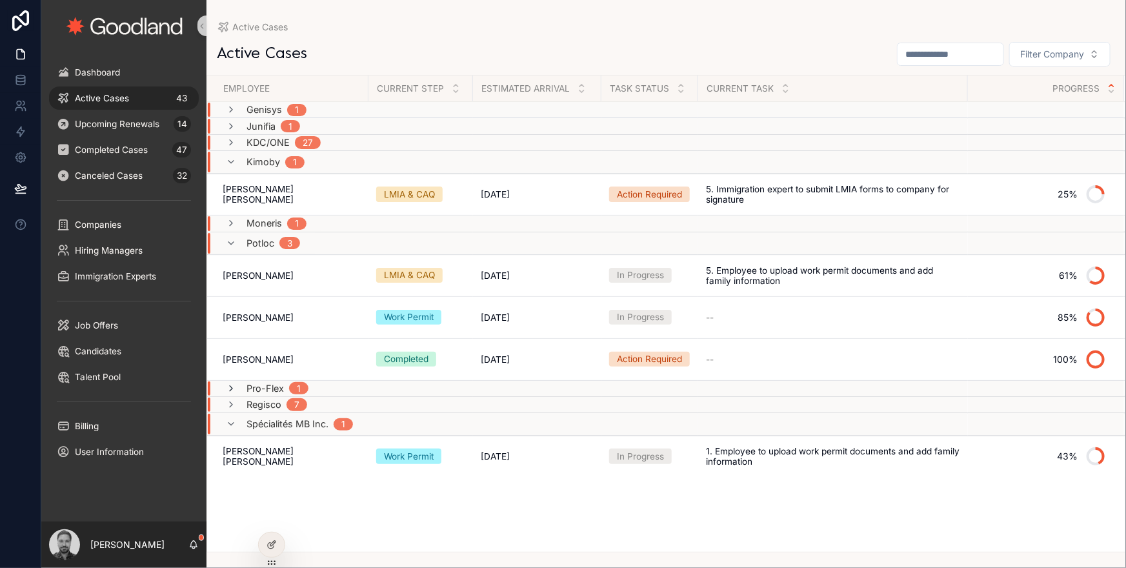
click at [231, 383] on icon "scrollable content" at bounding box center [231, 388] width 10 height 10
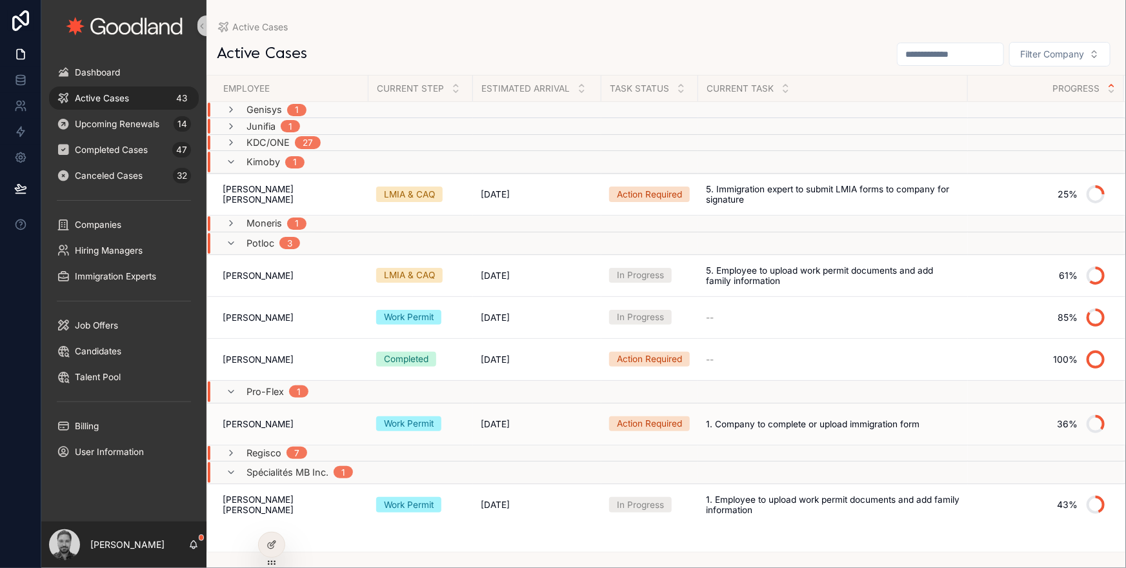
click at [285, 421] on span "[PERSON_NAME]" at bounding box center [258, 424] width 71 height 10
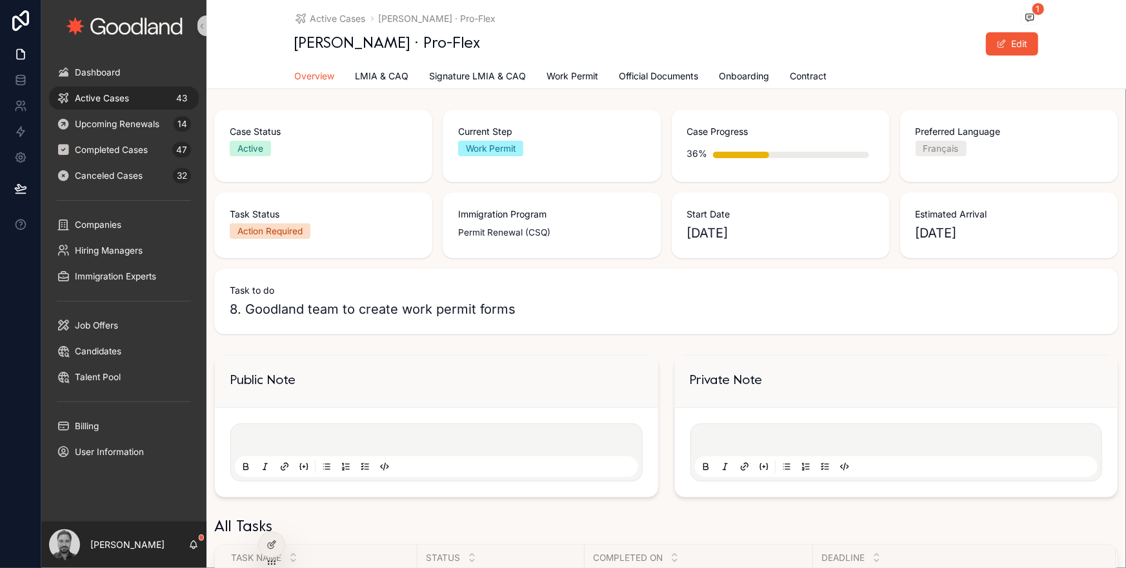
scroll to position [245, 0]
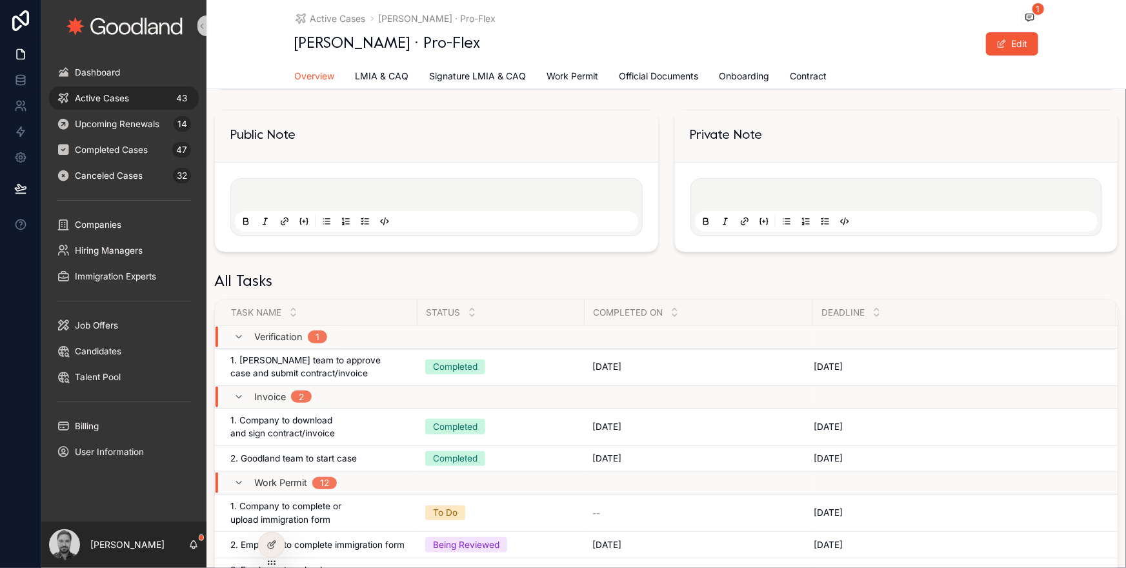
click at [161, 95] on div "Active Cases 43" at bounding box center [124, 98] width 134 height 21
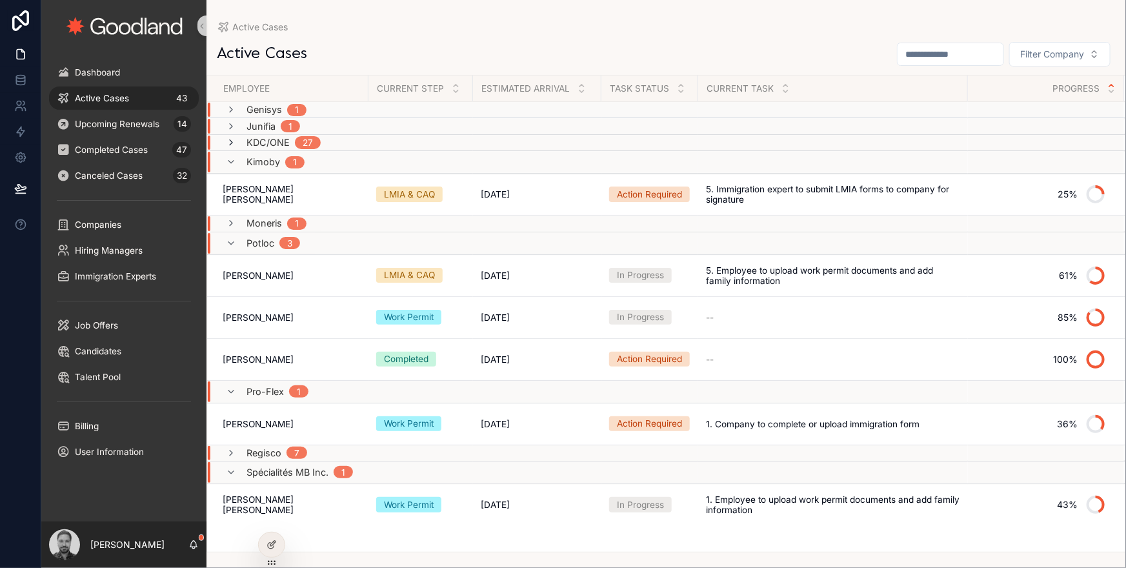
click at [229, 143] on icon "scrollable content" at bounding box center [231, 142] width 10 height 10
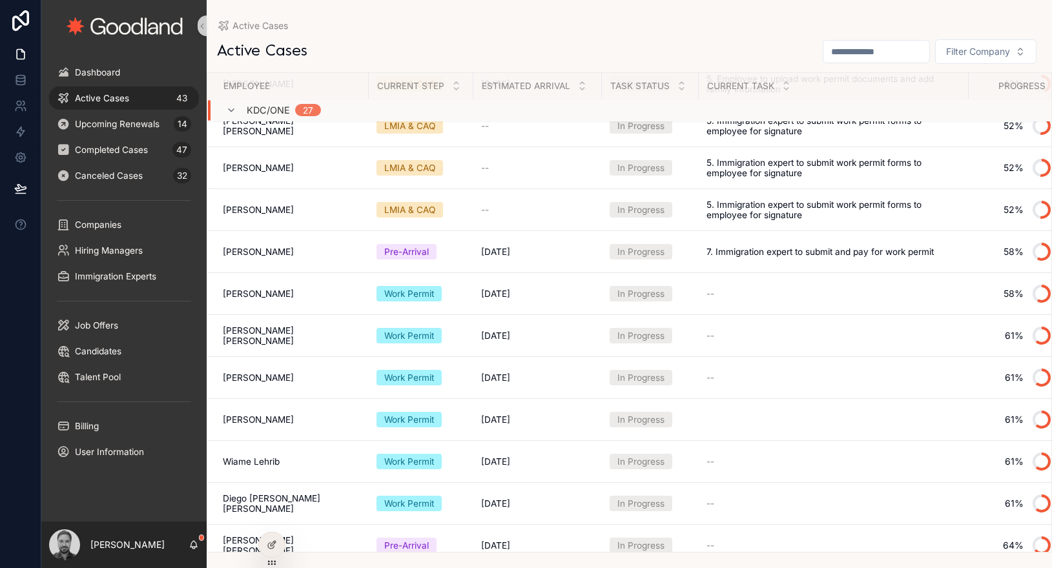
scroll to position [385, 0]
